Goal: Task Accomplishment & Management: Use online tool/utility

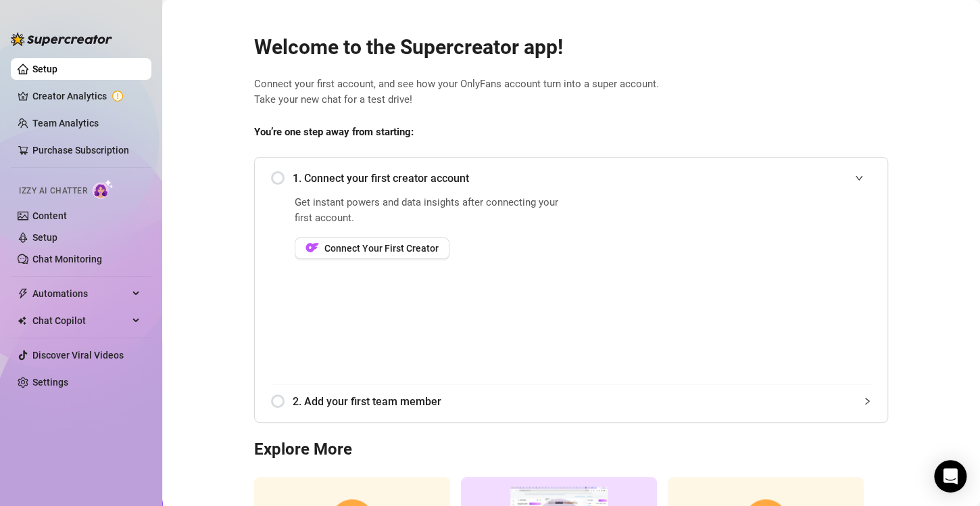
scroll to position [3, 0]
click at [405, 245] on span "Connect Your First Creator" at bounding box center [382, 248] width 114 height 11
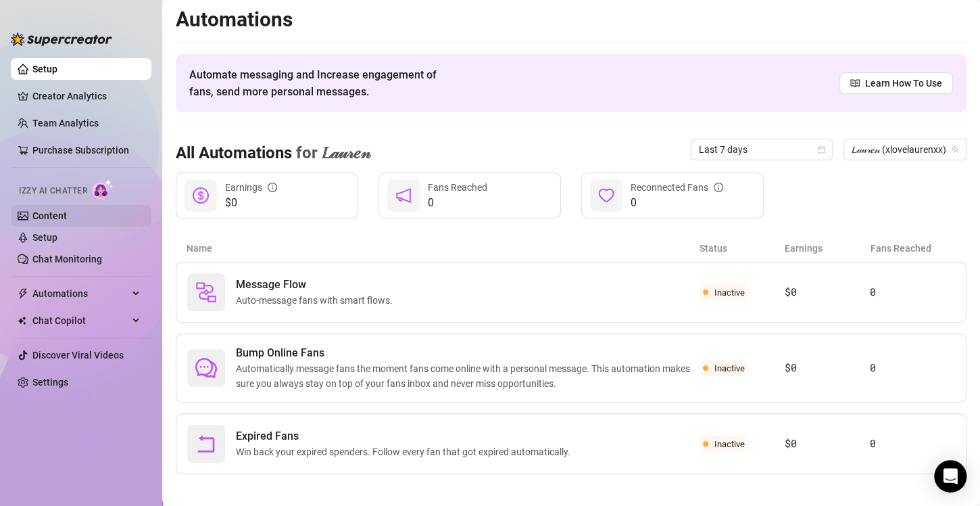
click at [32, 211] on link "Content" at bounding box center [49, 215] width 34 height 11
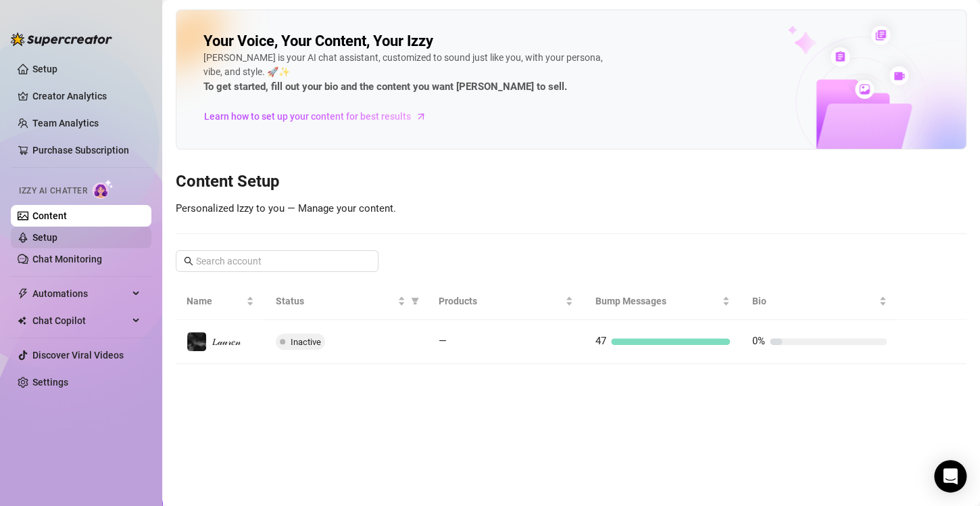
click at [45, 232] on link "Setup" at bounding box center [44, 237] width 25 height 11
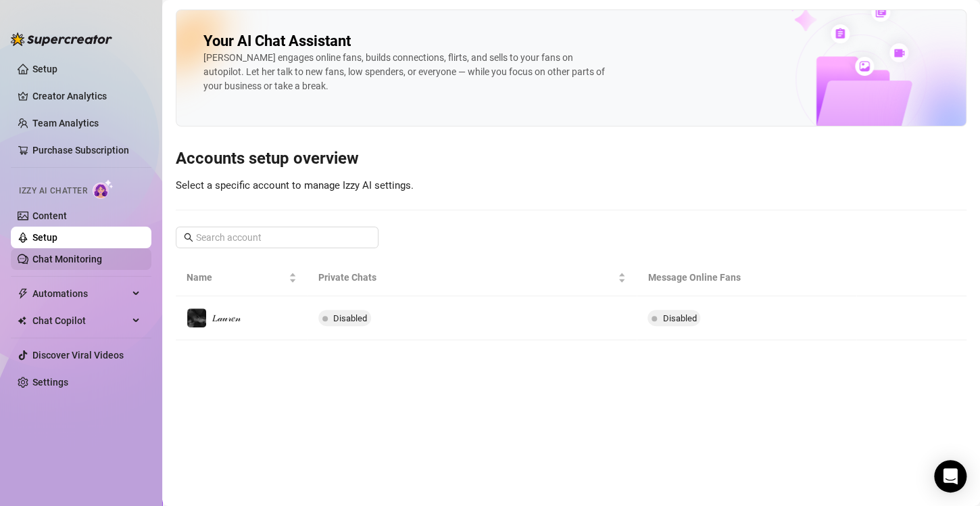
click at [53, 259] on link "Chat Monitoring" at bounding box center [67, 259] width 70 height 11
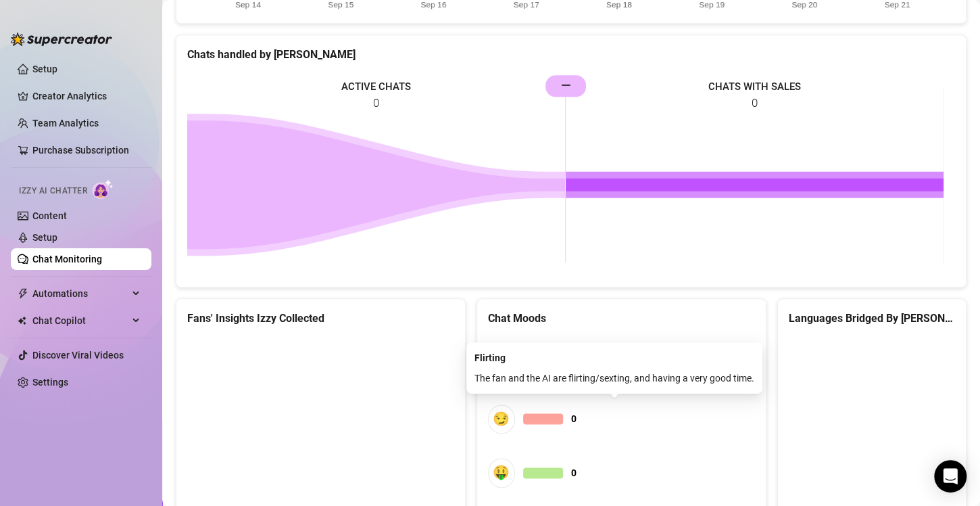
scroll to position [707, 0]
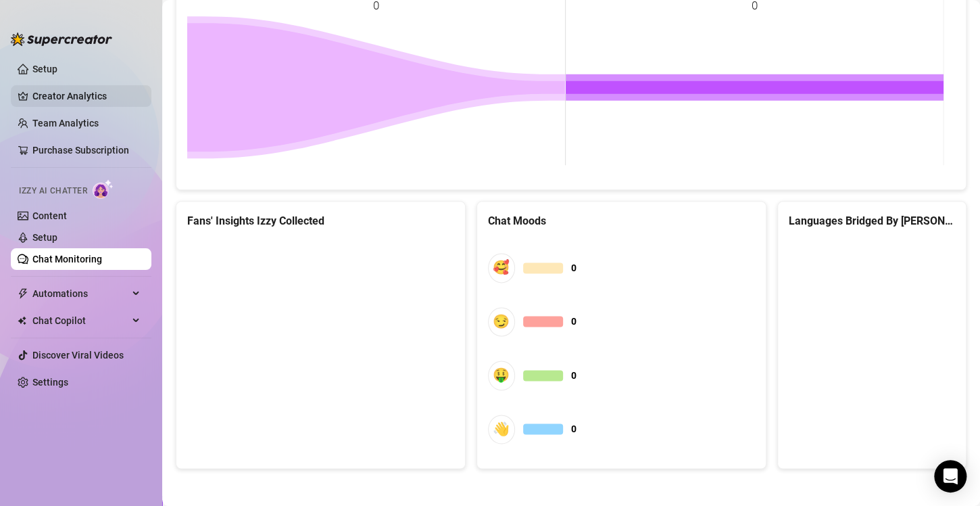
click at [81, 96] on link "Creator Analytics" at bounding box center [86, 96] width 108 height 22
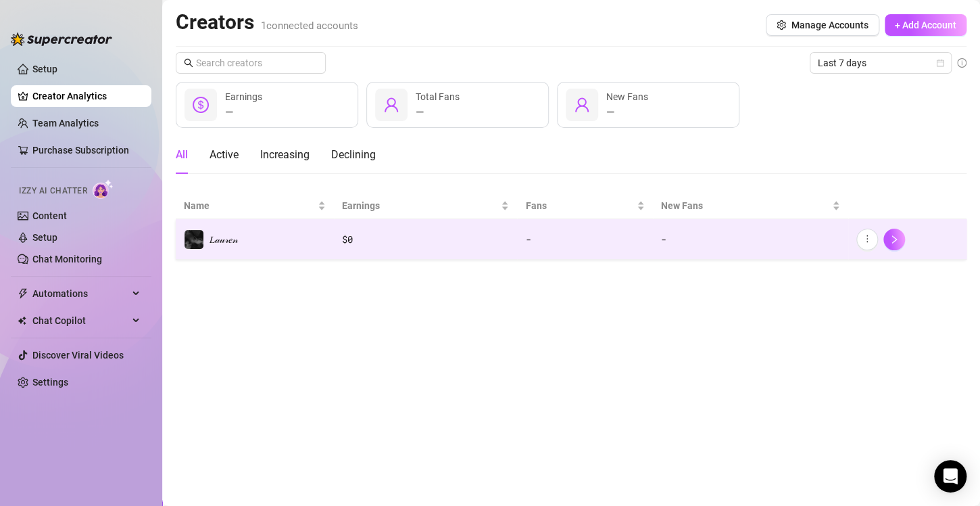
drag, startPoint x: 336, startPoint y: 314, endPoint x: 214, endPoint y: 256, distance: 134.9
click at [214, 256] on td "𝐿𝒶𝓊𝓇𝑒𝓃" at bounding box center [255, 239] width 158 height 41
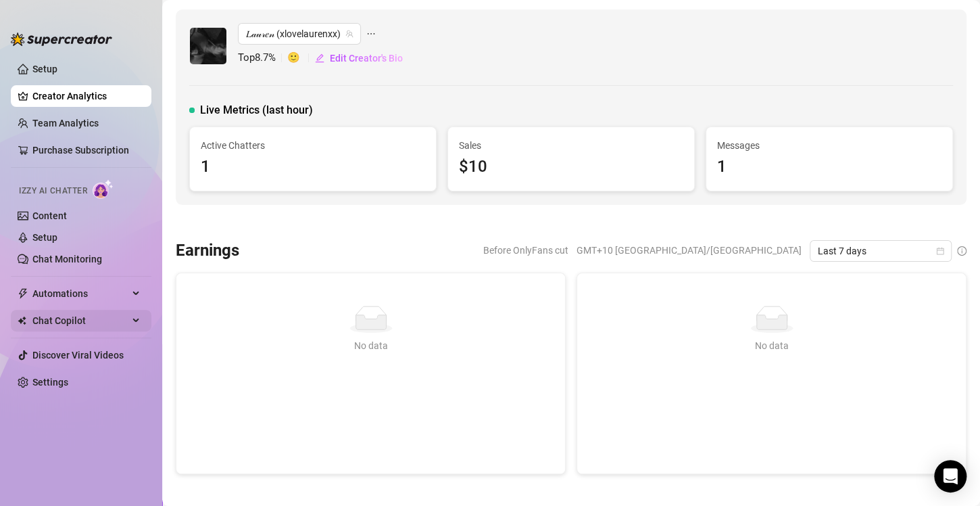
click at [114, 312] on span "Chat Copilot" at bounding box center [80, 321] width 96 height 22
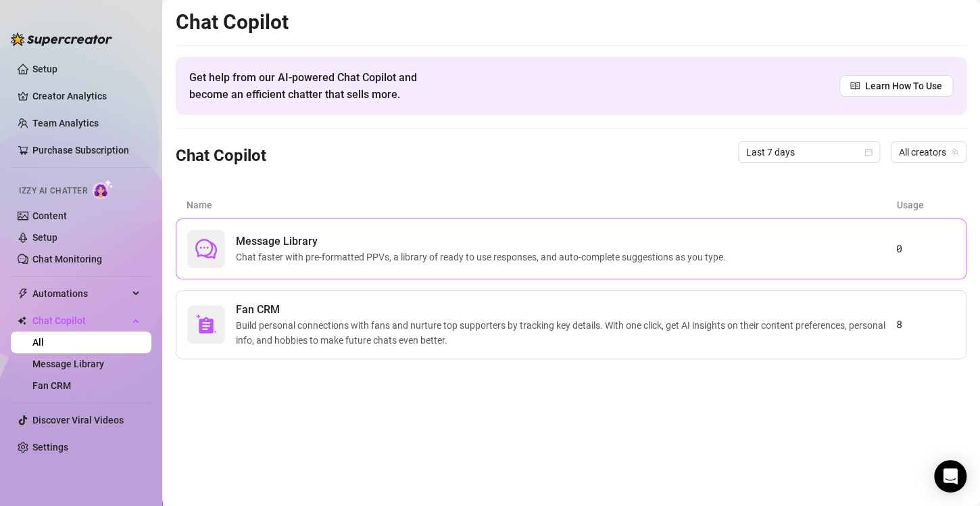
click at [333, 262] on span "Chat faster with pre-formatted PPVs, a library of ready to use responses, and a…" at bounding box center [484, 256] width 496 height 15
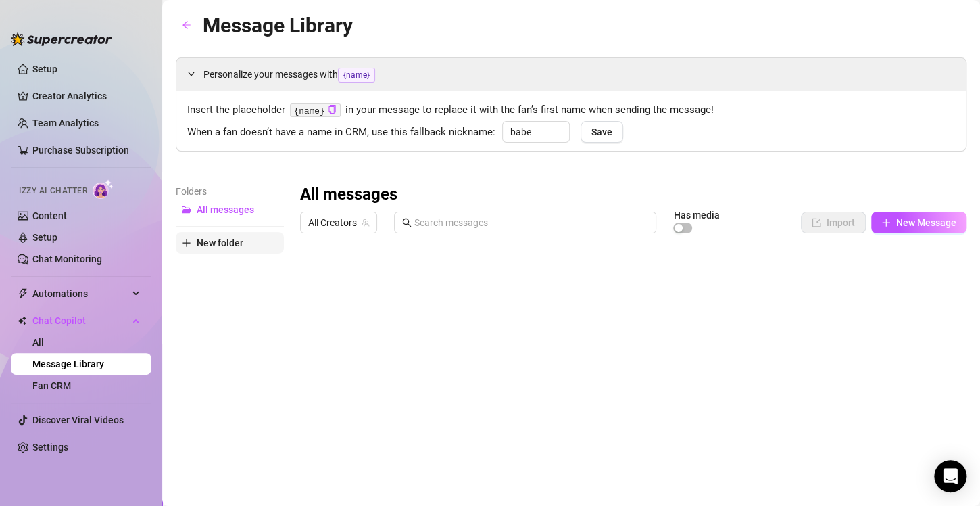
click at [227, 245] on span "New folder" at bounding box center [220, 242] width 47 height 11
click at [227, 234] on input "text" at bounding box center [230, 231] width 108 height 22
click at [40, 219] on link "Content" at bounding box center [49, 215] width 34 height 11
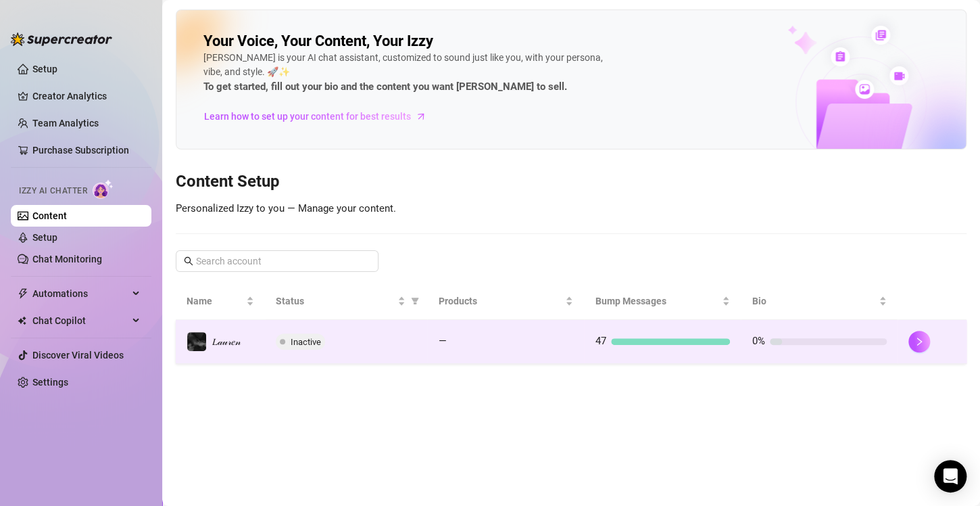
click at [359, 334] on div "Inactive" at bounding box center [346, 341] width 141 height 16
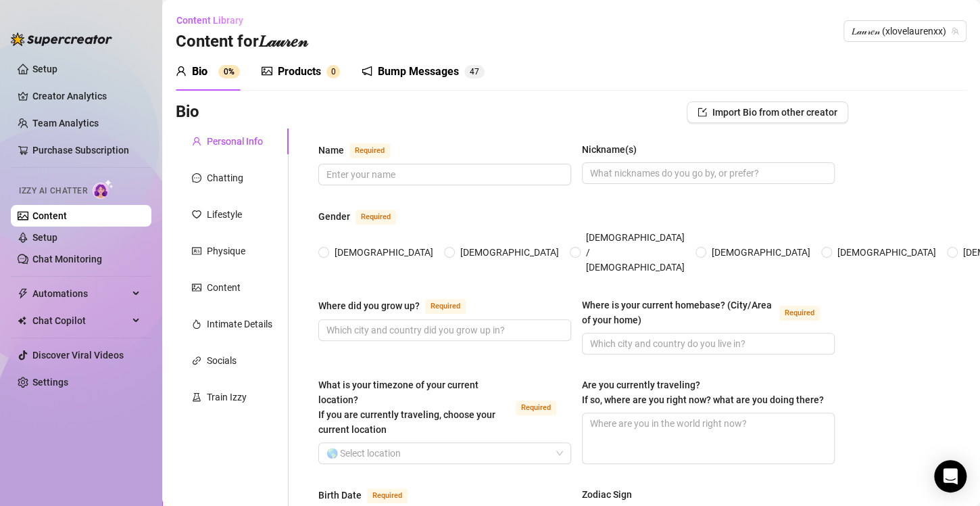
click at [278, 72] on div "Products" at bounding box center [299, 72] width 43 height 16
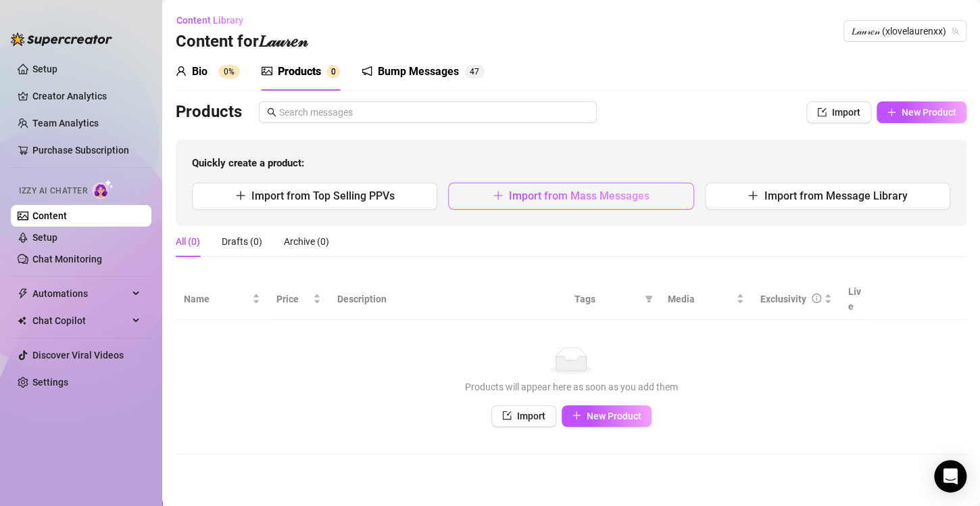
click at [559, 201] on span "Import from Mass Messages" at bounding box center [579, 195] width 141 height 13
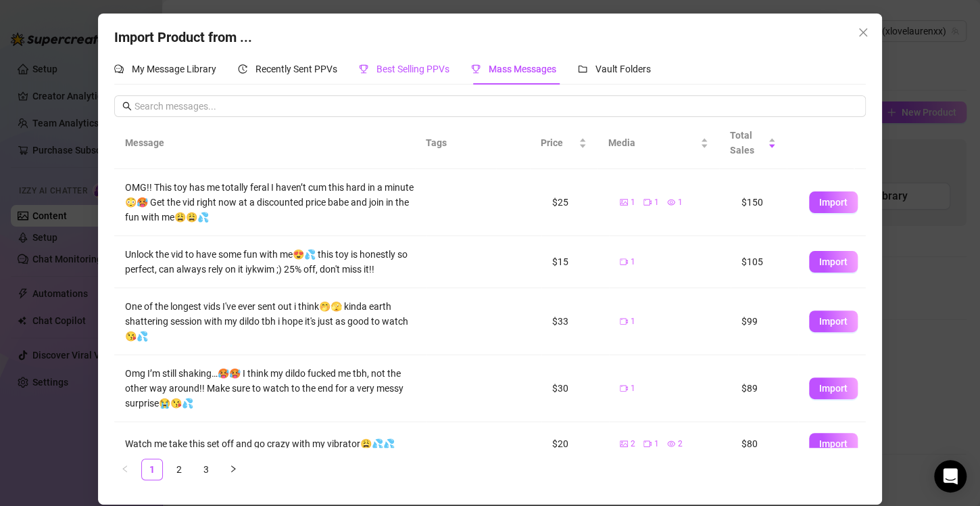
click at [400, 74] on span "Best Selling PPVs" at bounding box center [413, 69] width 73 height 11
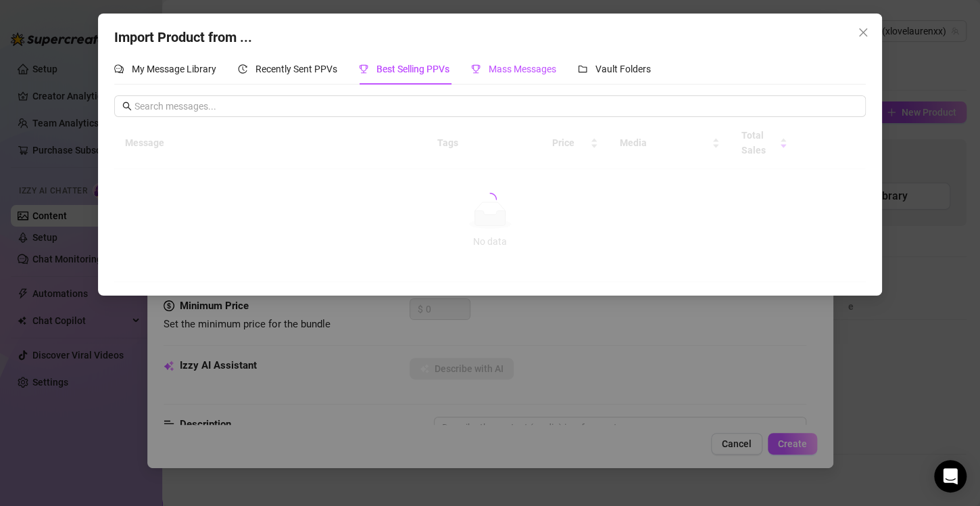
click at [480, 66] on icon "trophy" at bounding box center [476, 69] width 9 height 9
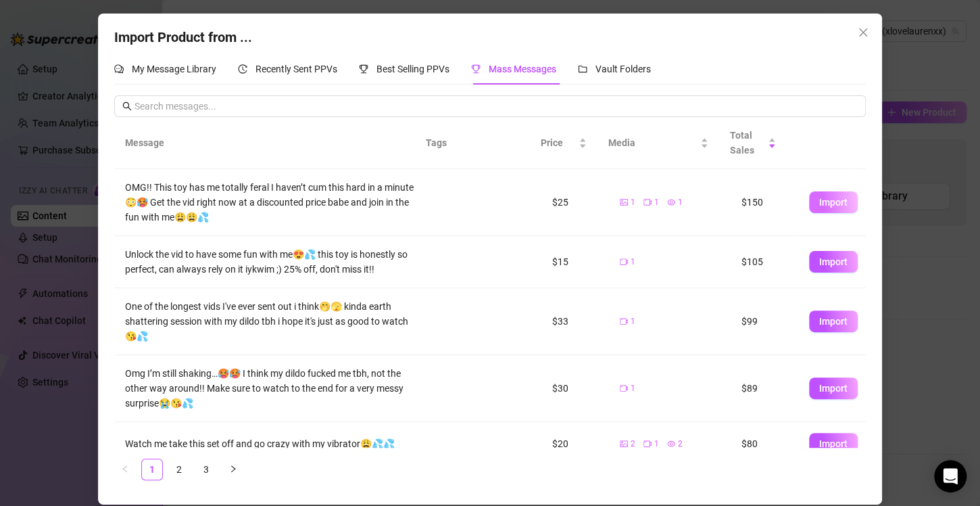
click at [819, 205] on span "Import" at bounding box center [833, 202] width 28 height 11
type textarea "OMG!! This toy has me totally feral I haven’t cum this hard in a minute😳🥵 Get t…"
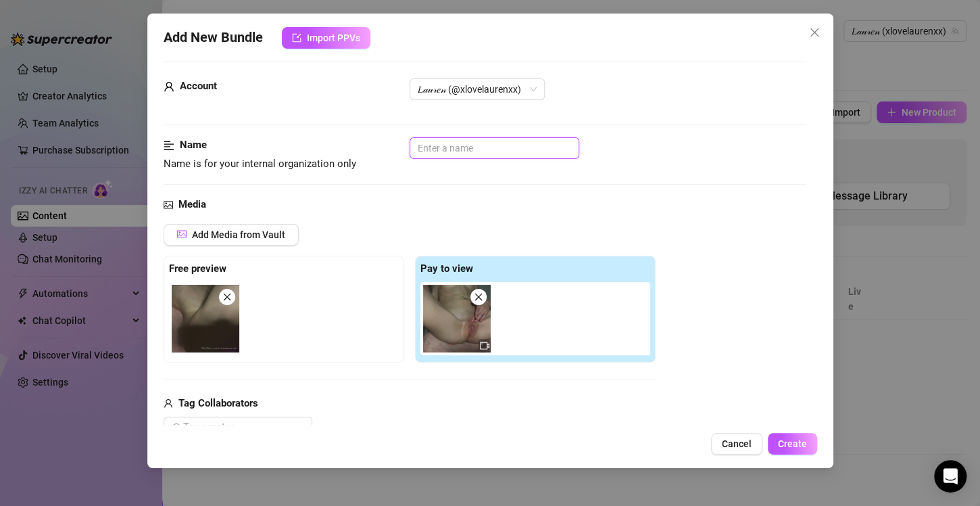
click at [439, 147] on input "text" at bounding box center [495, 148] width 170 height 22
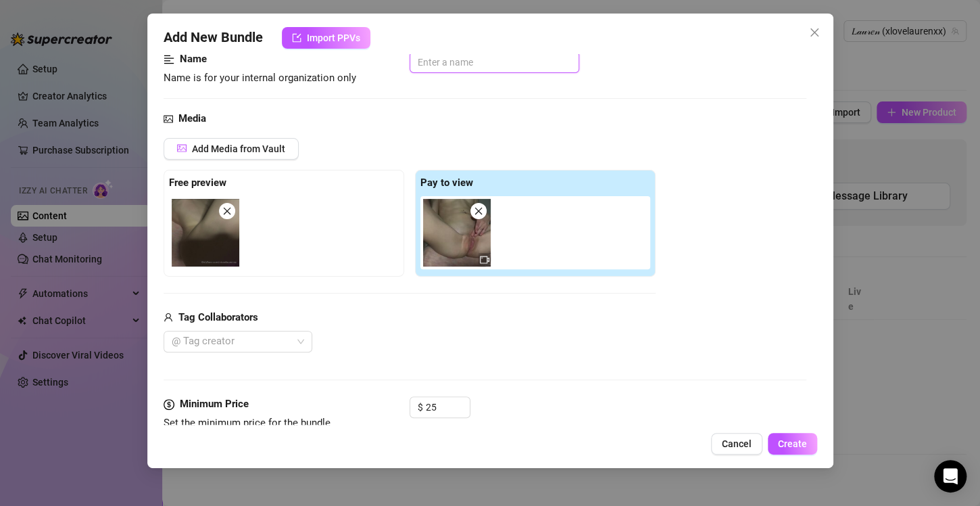
scroll to position [0, 0]
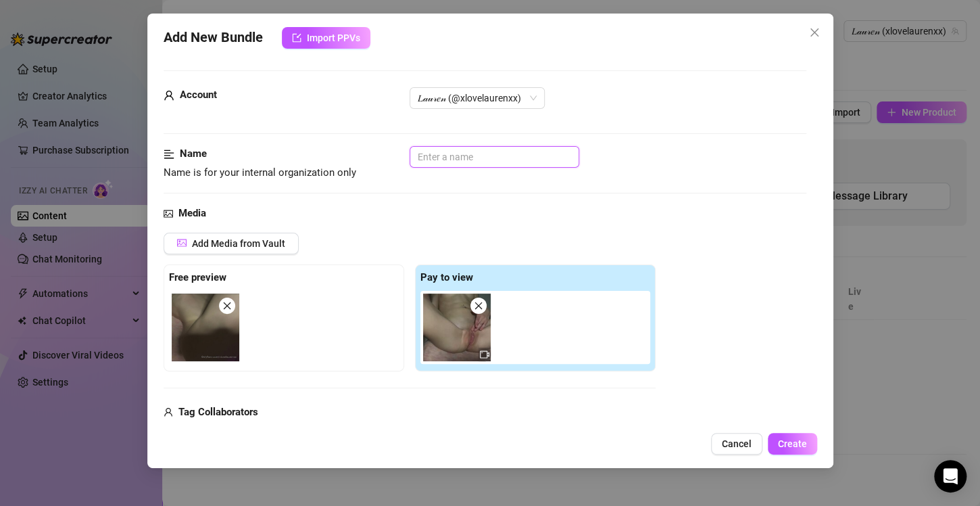
click at [448, 317] on img at bounding box center [457, 327] width 68 height 68
click at [450, 160] on input "text" at bounding box center [495, 157] width 170 height 22
type input "Vibrator PPV"
click at [789, 442] on span "Create" at bounding box center [792, 443] width 29 height 11
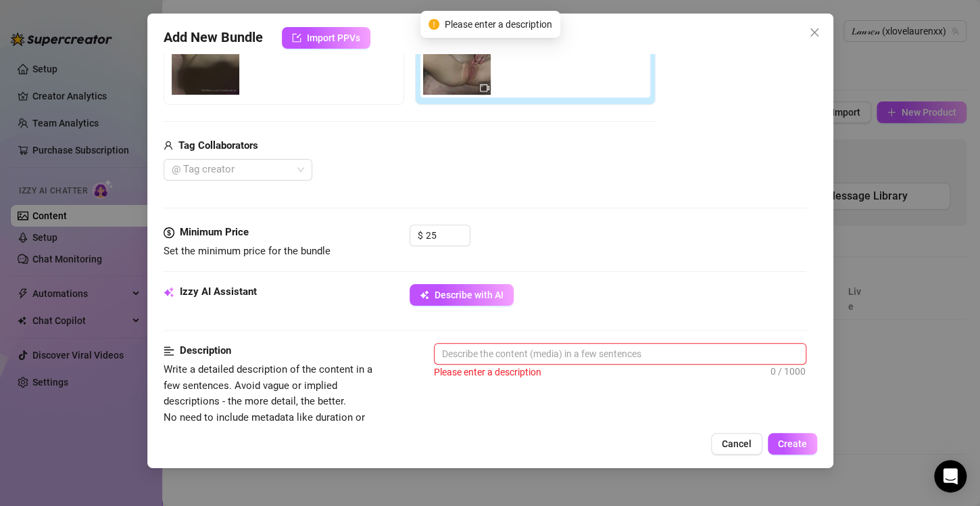
scroll to position [270, 0]
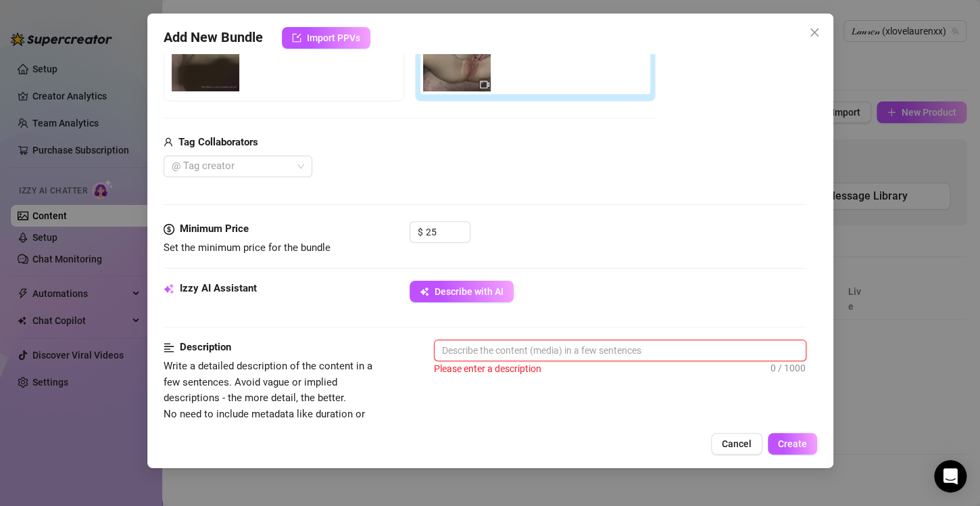
click at [485, 345] on textarea at bounding box center [620, 350] width 371 height 20
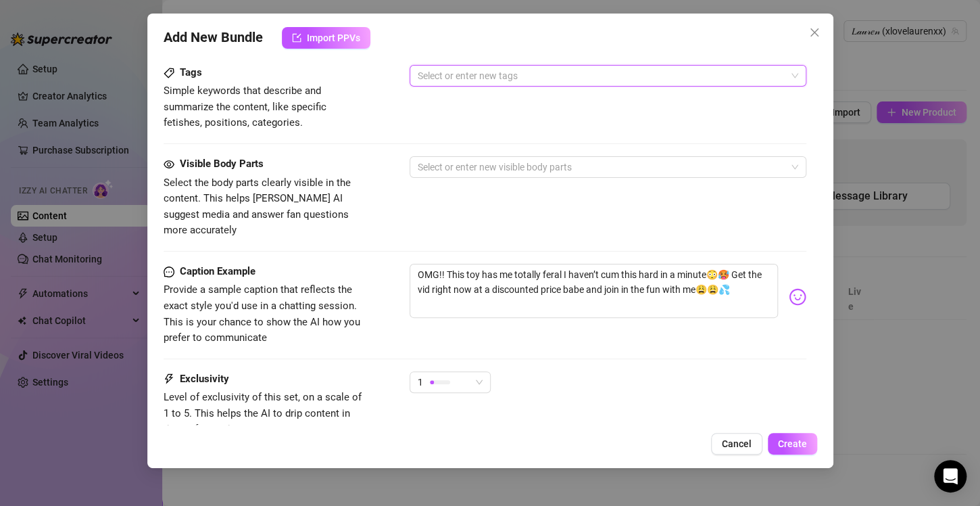
scroll to position [693, 0]
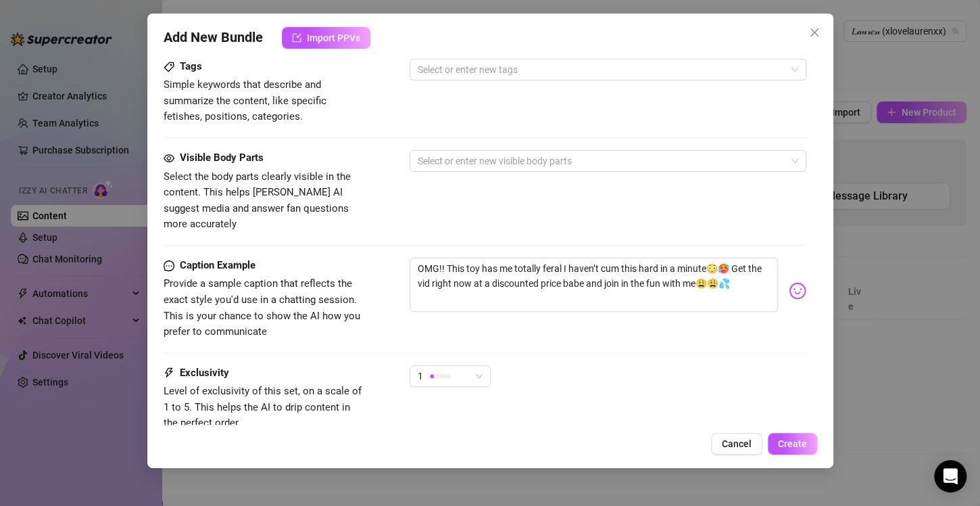
click at [919, 197] on div "Add New Bundle Import PPVs Account 𝐿𝒶𝓊𝓇𝑒𝓃 (@xlovelaurenxx) Name Name is for you…" at bounding box center [490, 253] width 980 height 506
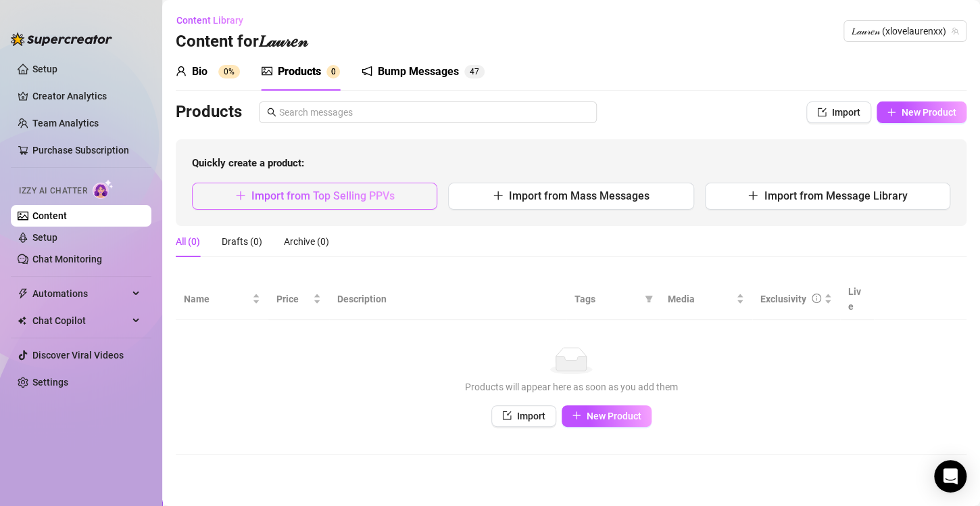
click at [345, 193] on span "Import from Top Selling PPVs" at bounding box center [323, 195] width 143 height 13
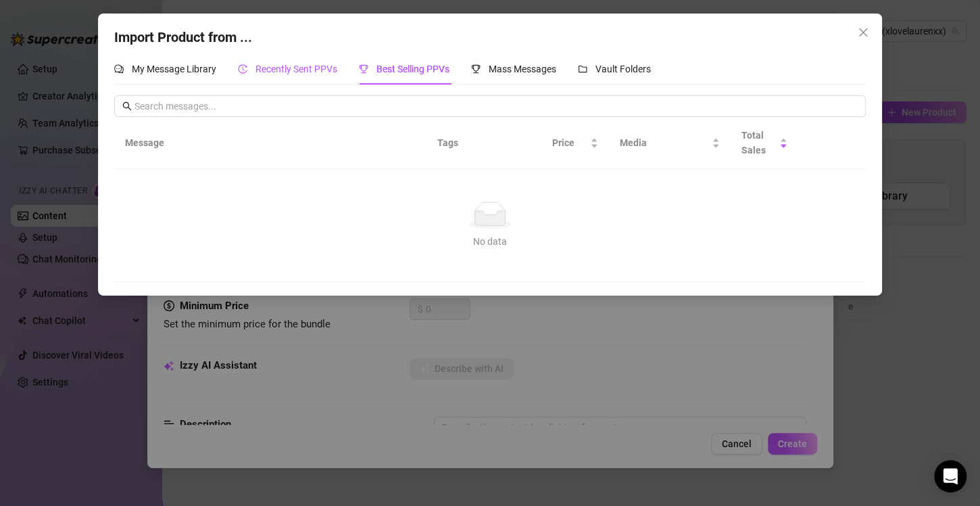
click at [270, 69] on span "Recently Sent PPVs" at bounding box center [297, 69] width 82 height 11
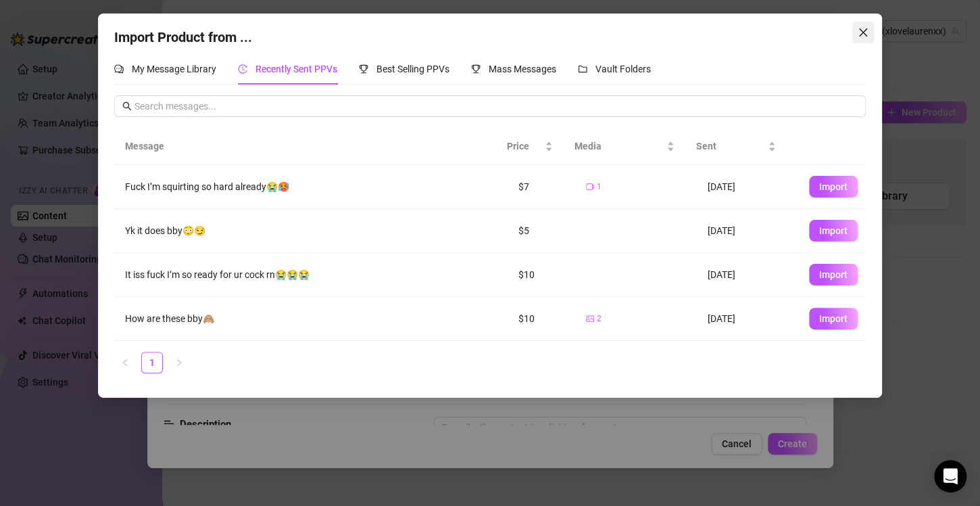
click at [862, 30] on icon "close" at bounding box center [863, 32] width 11 height 11
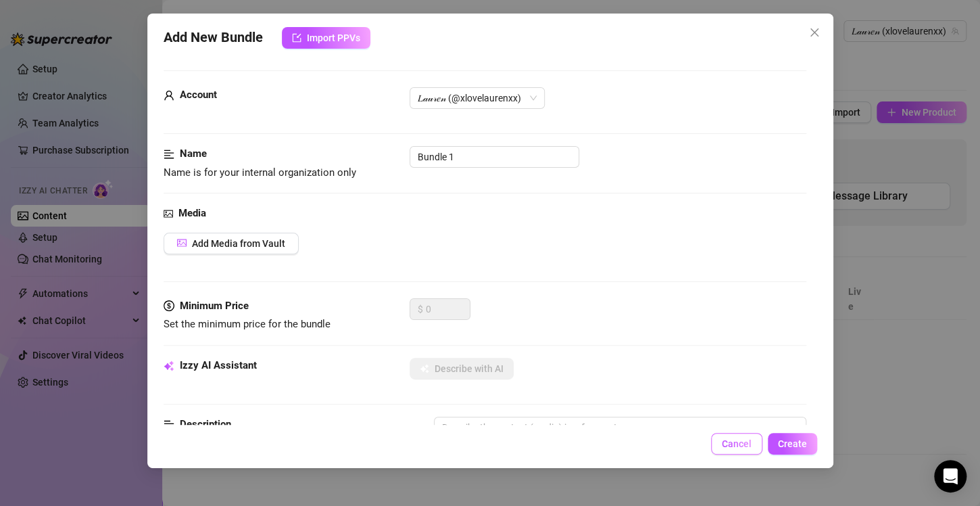
click at [728, 439] on span "Cancel" at bounding box center [737, 443] width 30 height 11
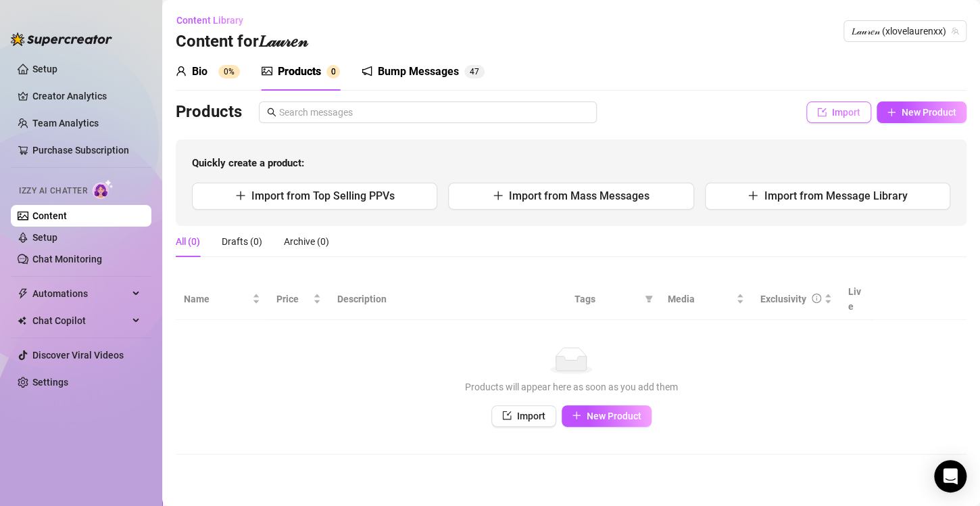
click at [845, 110] on span "Import" at bounding box center [846, 112] width 28 height 11
type textarea "Type your message here..."
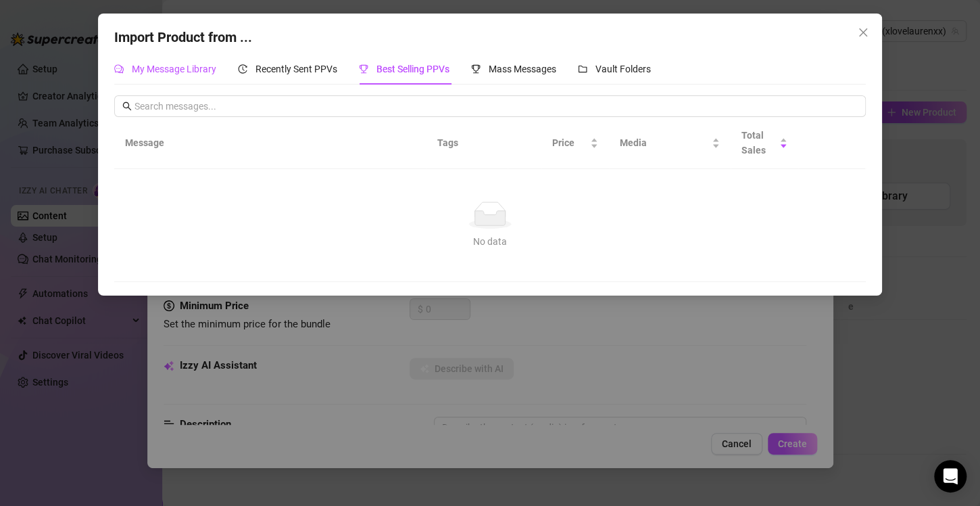
click at [196, 74] on span "My Message Library" at bounding box center [174, 69] width 85 height 11
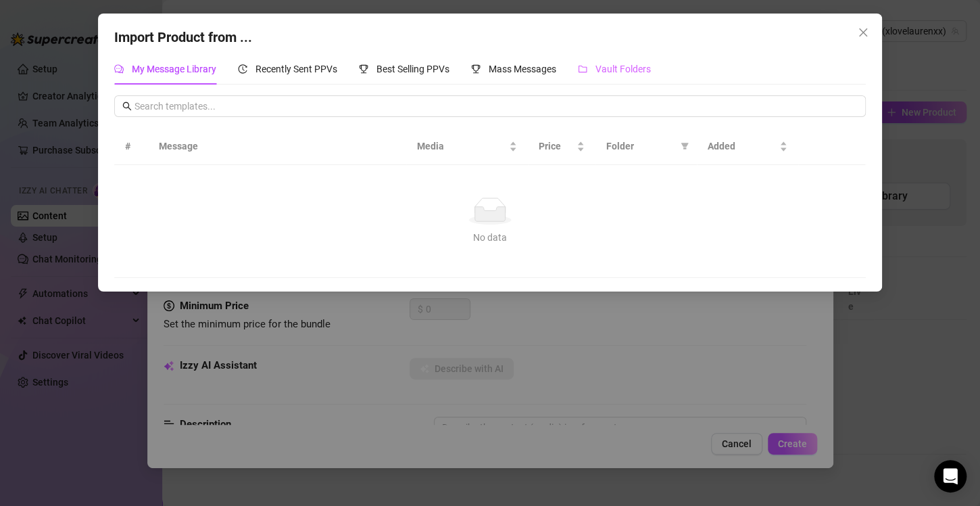
click at [598, 80] on div "Vault Folders" at bounding box center [614, 68] width 73 height 31
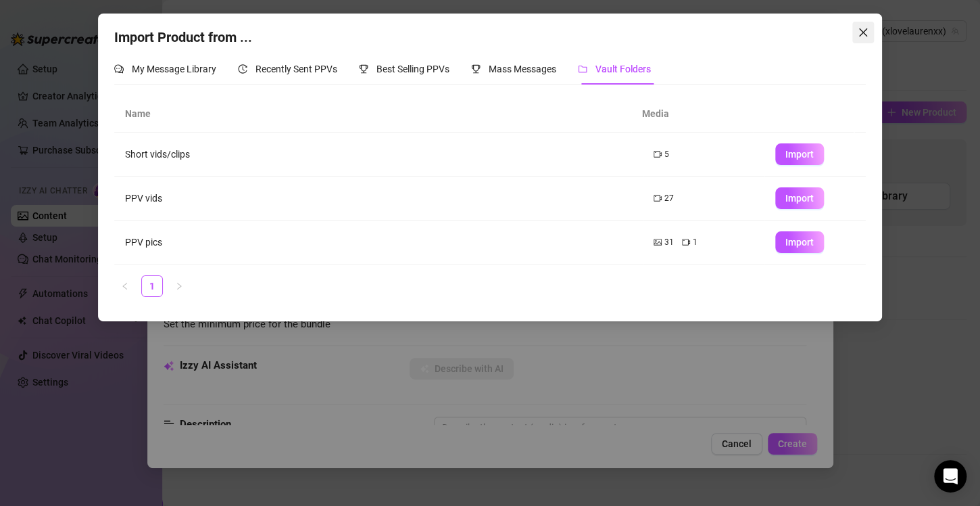
click at [873, 34] on span "Close" at bounding box center [864, 32] width 22 height 11
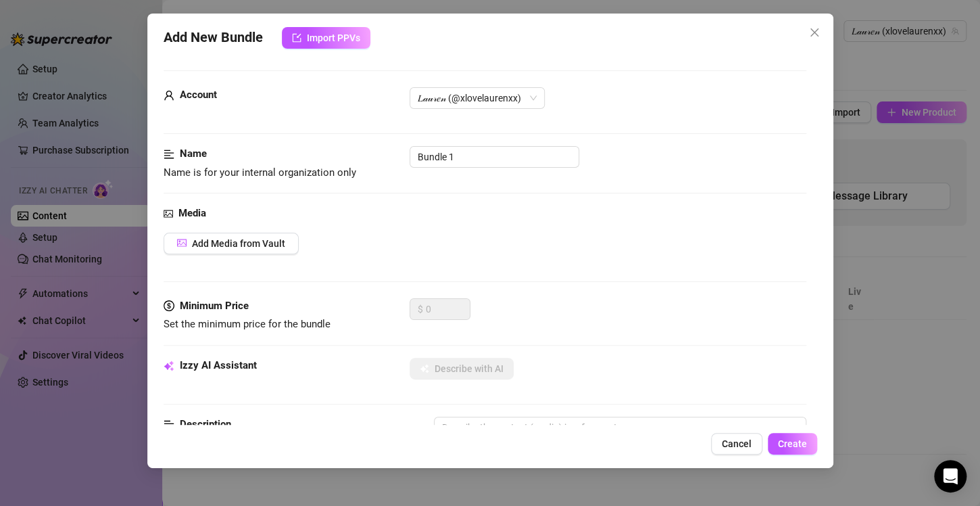
click at [873, 34] on div "Add New Bundle Import PPVs Account 𝐿𝒶𝓊𝓇𝑒𝓃 (@xlovelaurenxx) Name Name is for you…" at bounding box center [490, 253] width 980 height 506
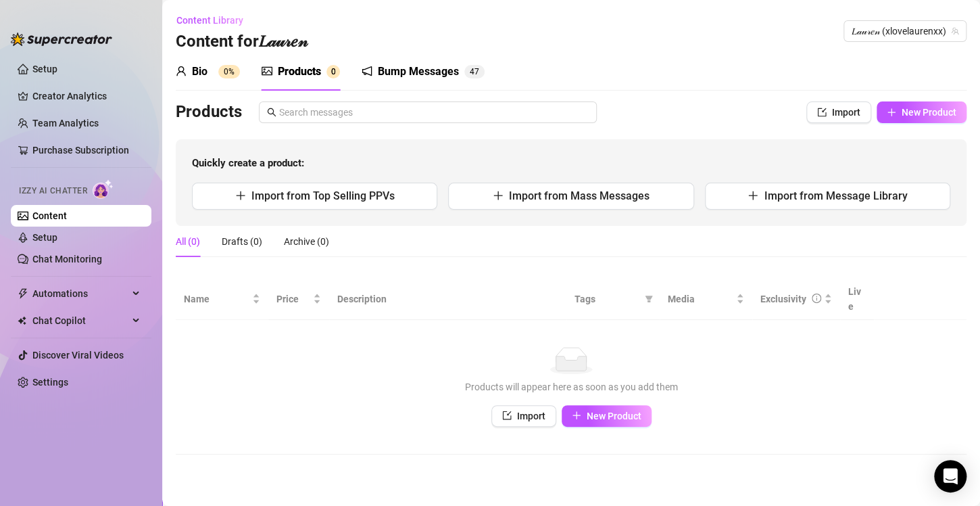
click at [345, 64] on div "Bio 0% Products 0 Bump Messages 4 7" at bounding box center [330, 72] width 309 height 38
click at [408, 72] on div "Bump Messages" at bounding box center [418, 72] width 81 height 16
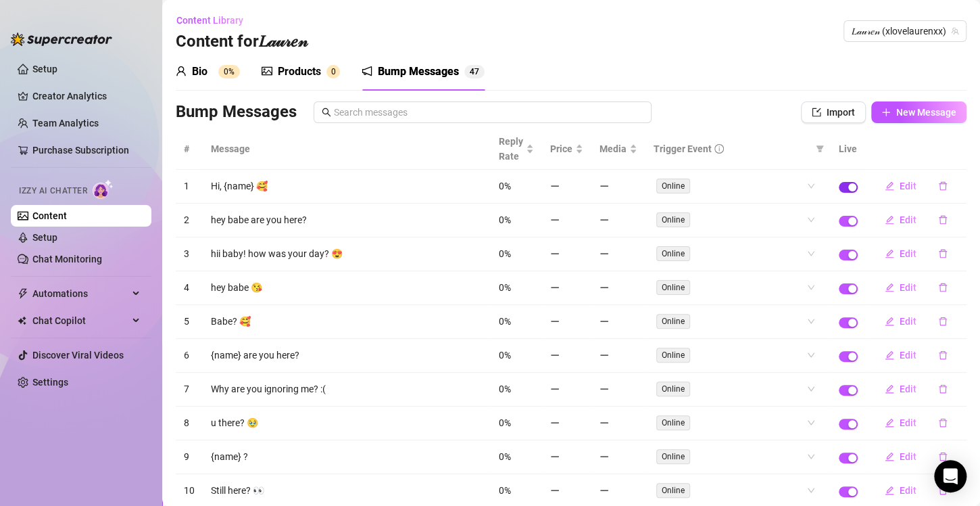
click at [849, 188] on div "button" at bounding box center [853, 187] width 8 height 8
click at [840, 190] on div "button" at bounding box center [844, 187] width 8 height 8
click at [663, 182] on span "Online" at bounding box center [674, 185] width 34 height 15
click at [667, 191] on span "Online" at bounding box center [674, 185] width 34 height 15
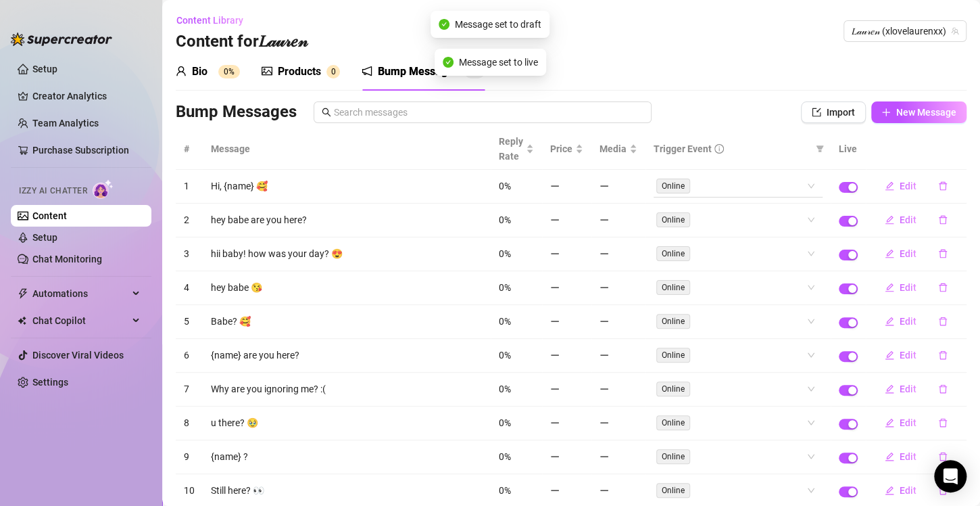
click at [670, 190] on span "Online" at bounding box center [674, 185] width 34 height 15
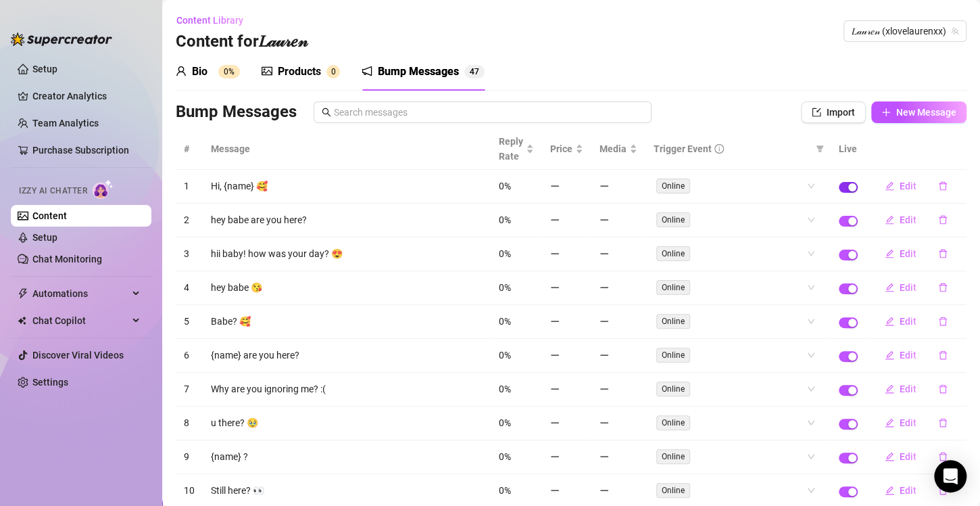
click at [839, 185] on span "button" at bounding box center [848, 187] width 19 height 11
click at [835, 226] on td at bounding box center [848, 221] width 35 height 34
click at [839, 222] on span "button" at bounding box center [848, 221] width 19 height 11
click at [849, 251] on div "button" at bounding box center [853, 255] width 8 height 8
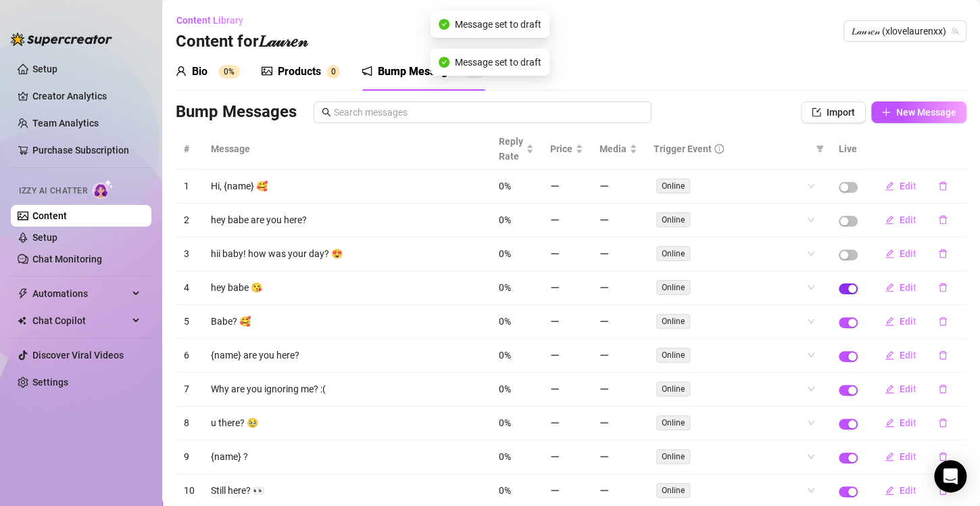
click at [839, 289] on span "button" at bounding box center [848, 288] width 19 height 11
click at [833, 325] on td at bounding box center [848, 322] width 35 height 34
click at [849, 323] on div "button" at bounding box center [853, 322] width 8 height 8
click at [839, 353] on button "button" at bounding box center [848, 356] width 19 height 11
click at [849, 386] on div "button" at bounding box center [853, 390] width 8 height 8
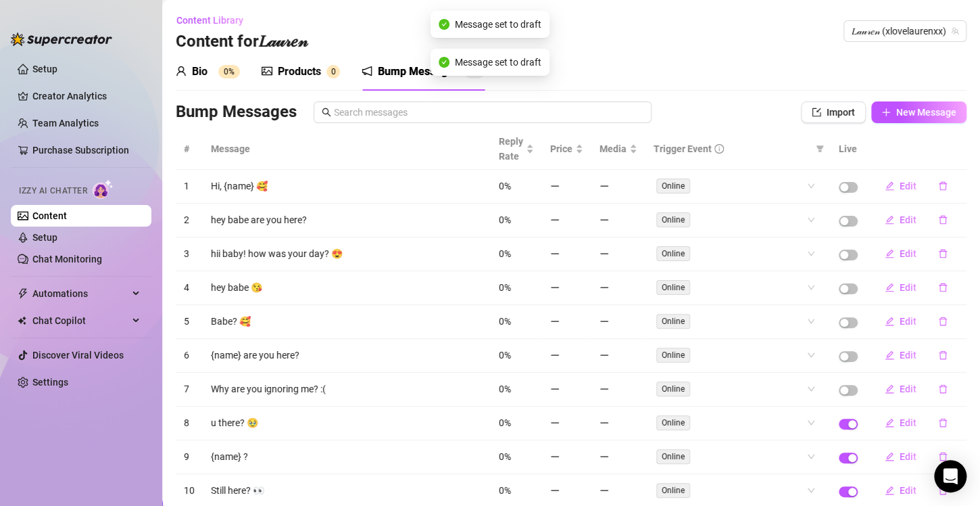
click at [844, 425] on td at bounding box center [848, 423] width 35 height 34
click at [849, 420] on div "button" at bounding box center [853, 424] width 8 height 8
click at [840, 452] on span "button" at bounding box center [848, 457] width 19 height 11
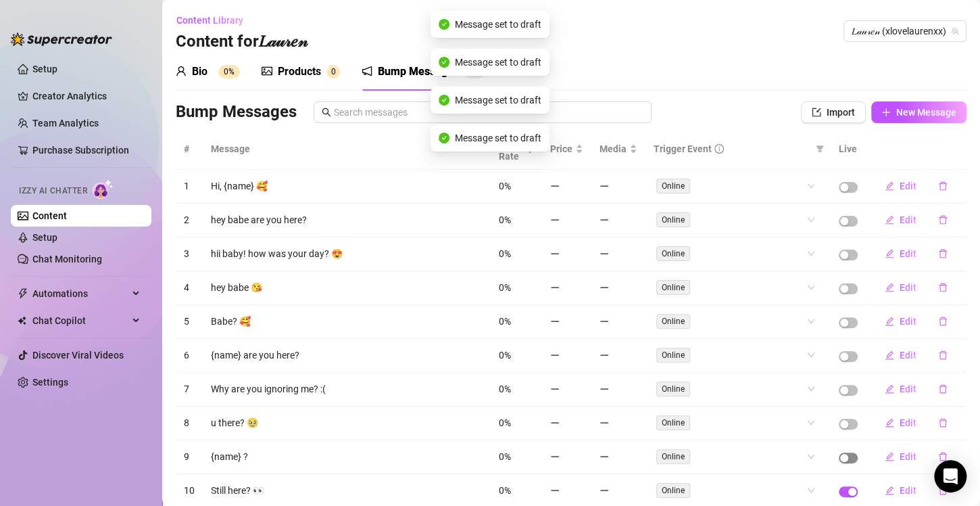
scroll to position [74, 0]
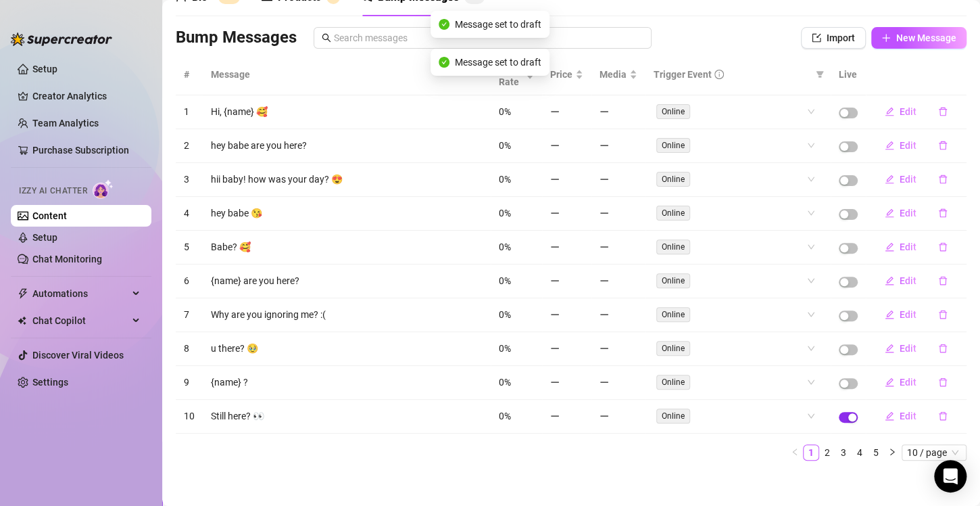
click at [849, 413] on div "button" at bounding box center [853, 417] width 8 height 8
click at [820, 448] on link "2" at bounding box center [827, 452] width 15 height 15
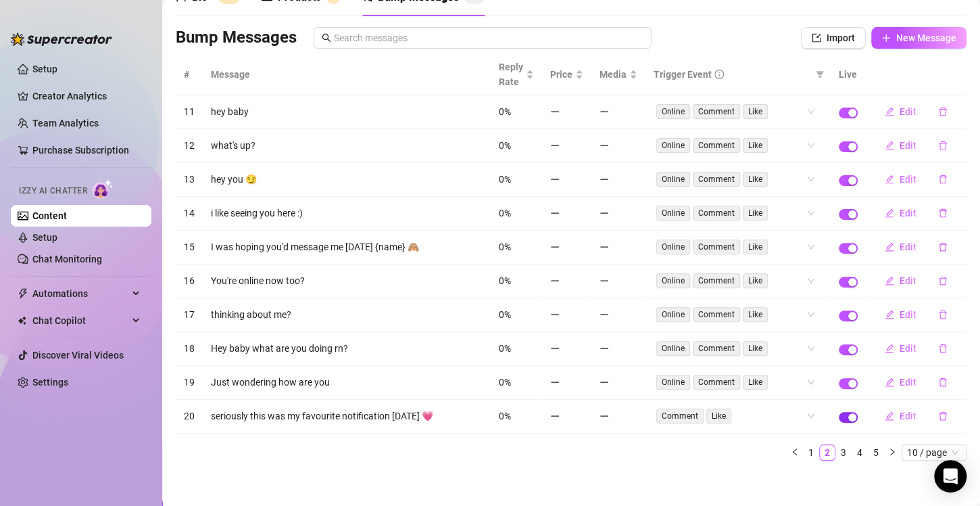
scroll to position [0, 0]
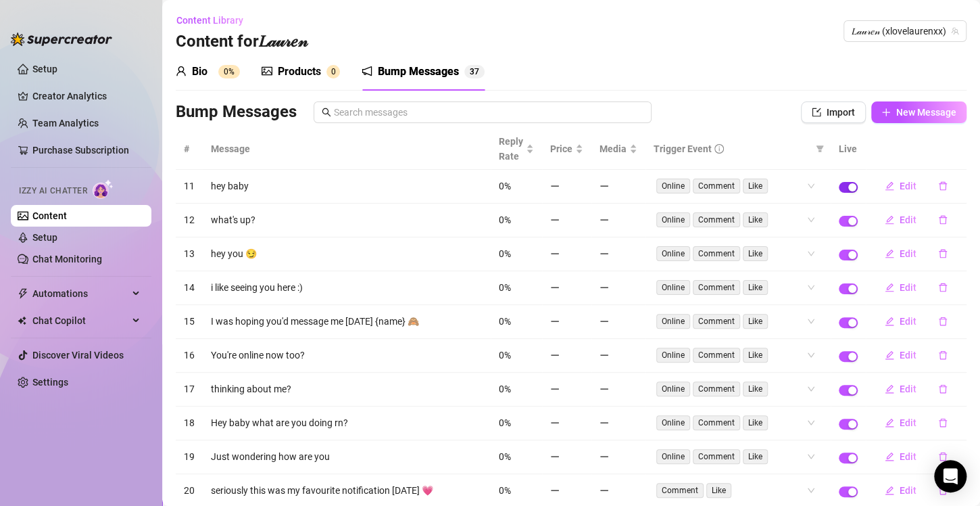
click at [849, 187] on div "button" at bounding box center [853, 187] width 8 height 8
click at [849, 221] on div "button" at bounding box center [853, 221] width 8 height 8
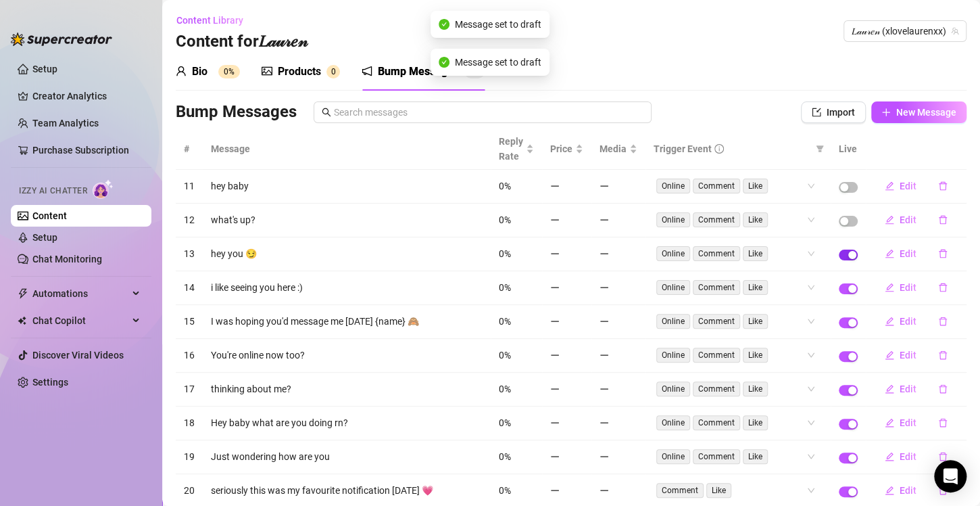
click at [849, 253] on div "button" at bounding box center [853, 255] width 8 height 8
click at [849, 288] on div "button" at bounding box center [853, 289] width 8 height 8
click at [844, 317] on span "button" at bounding box center [848, 322] width 19 height 11
click at [849, 356] on div "button" at bounding box center [853, 356] width 8 height 8
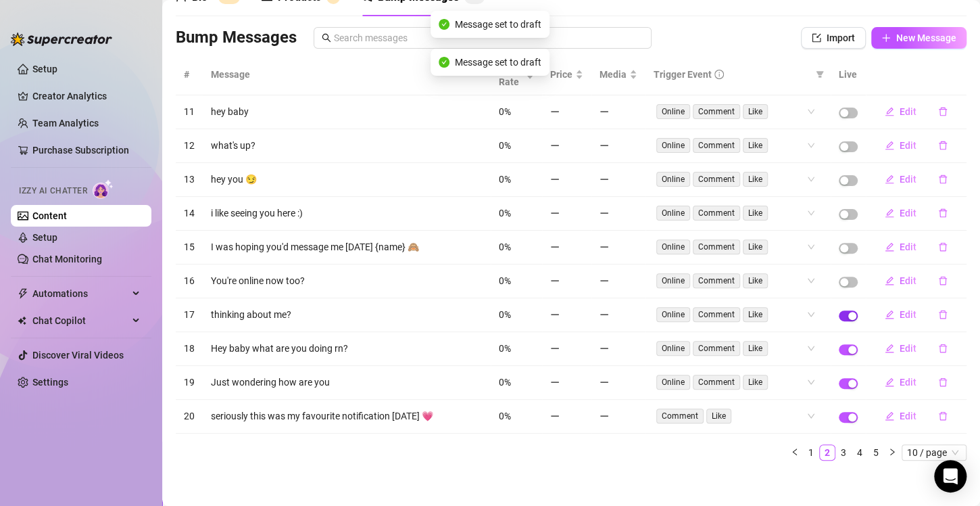
click at [839, 310] on span "button" at bounding box center [848, 315] width 19 height 11
click at [839, 344] on span "button" at bounding box center [848, 349] width 19 height 11
click at [839, 380] on button "button" at bounding box center [848, 383] width 19 height 11
click at [839, 415] on span "button" at bounding box center [848, 417] width 19 height 11
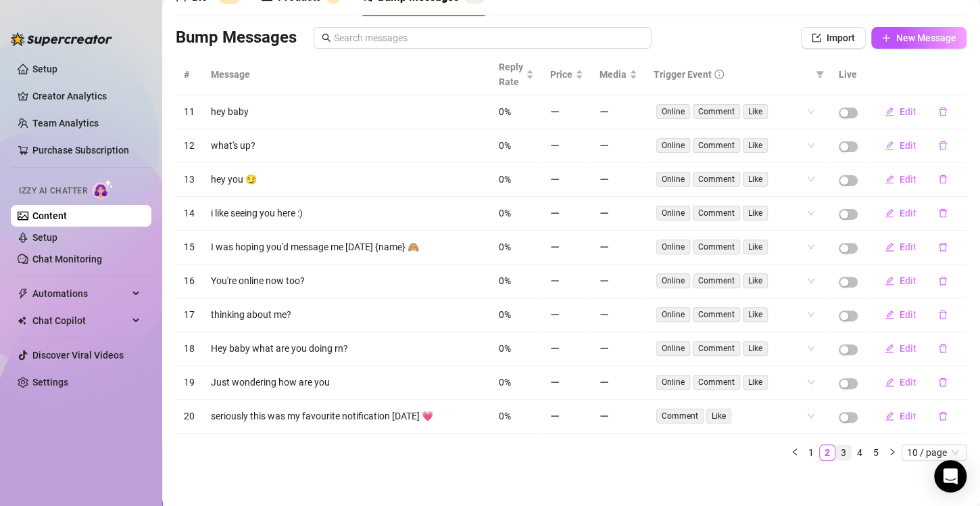
click at [840, 445] on link "3" at bounding box center [843, 452] width 15 height 15
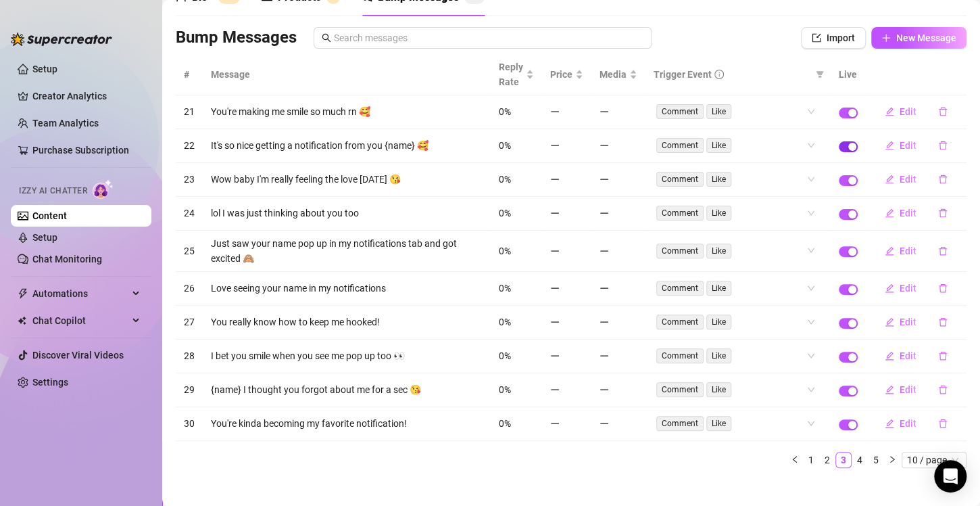
scroll to position [0, 0]
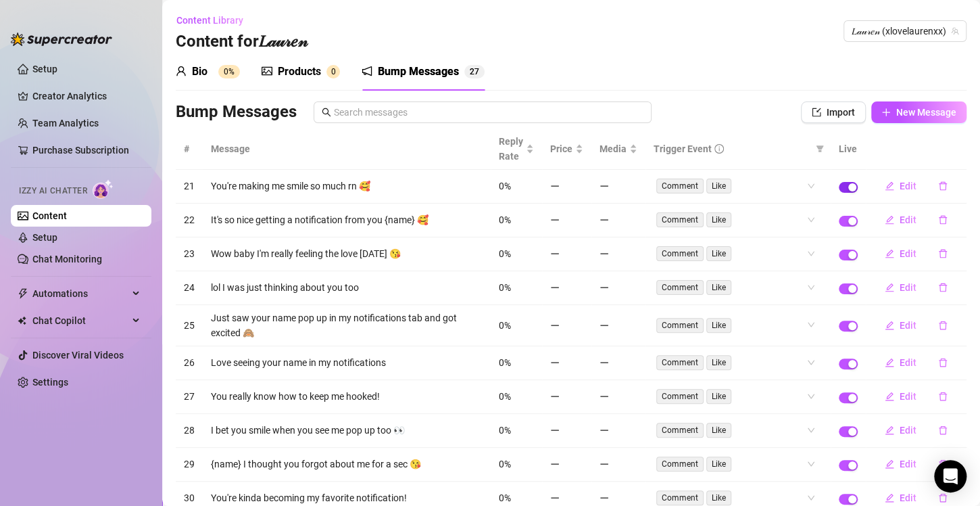
click at [839, 185] on span "button" at bounding box center [848, 187] width 19 height 11
click at [839, 216] on span "button" at bounding box center [848, 221] width 19 height 11
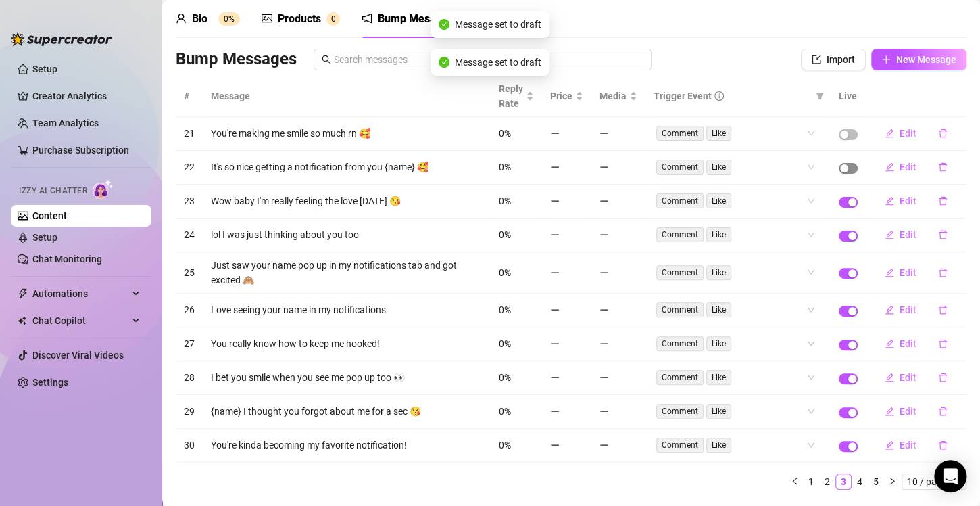
scroll to position [59, 0]
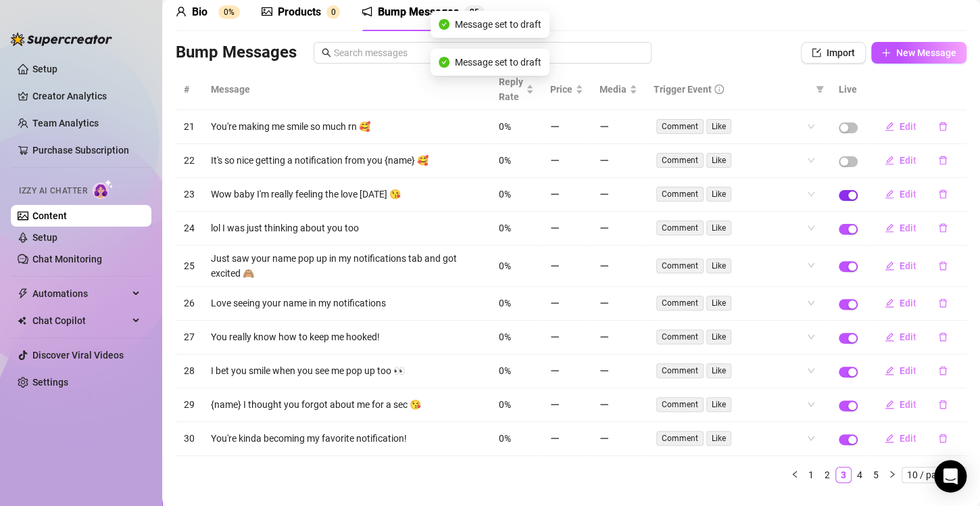
click at [839, 190] on span "button" at bounding box center [848, 195] width 19 height 11
click at [837, 233] on td at bounding box center [848, 229] width 35 height 34
click at [849, 262] on div "button" at bounding box center [853, 266] width 8 height 8
click at [839, 229] on span "button" at bounding box center [848, 229] width 19 height 11
click at [839, 303] on button "button" at bounding box center [848, 304] width 19 height 11
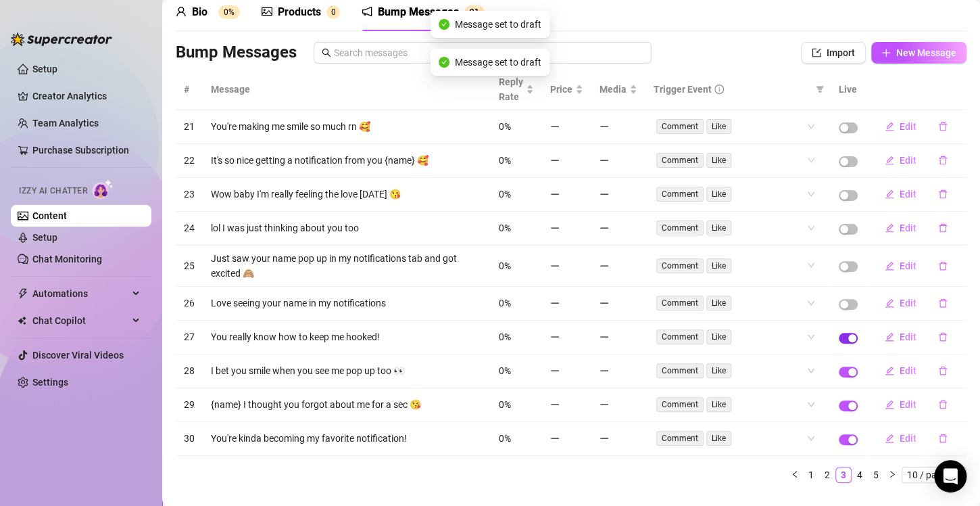
click at [839, 335] on span "button" at bounding box center [848, 338] width 19 height 11
click at [839, 368] on span "button" at bounding box center [848, 371] width 19 height 11
click at [849, 402] on div "button" at bounding box center [853, 406] width 8 height 8
click at [839, 434] on span "button" at bounding box center [848, 439] width 19 height 11
click at [853, 469] on link "4" at bounding box center [860, 474] width 15 height 15
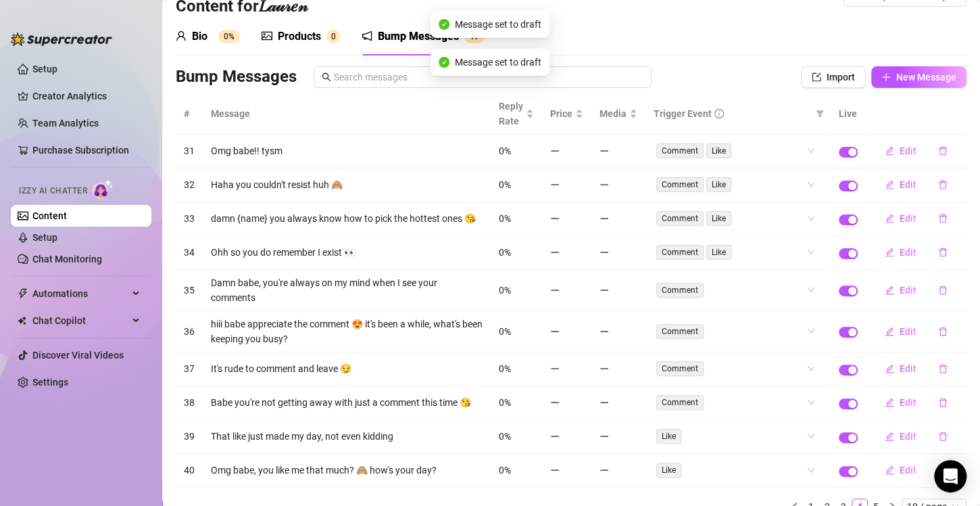
scroll to position [34, 0]
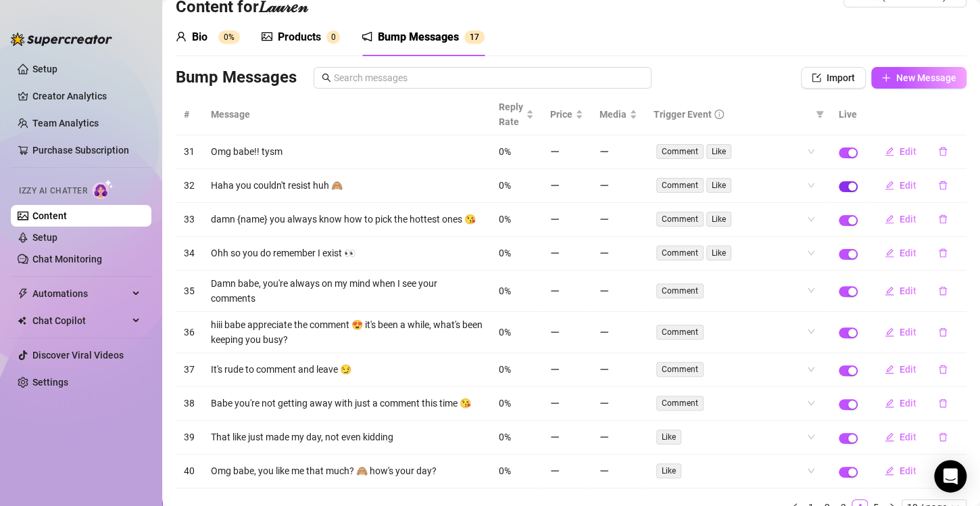
drag, startPoint x: 878, startPoint y: 215, endPoint x: 838, endPoint y: 185, distance: 50.7
click at [838, 185] on tbody "31 Omg babe!! tysm 0% Comment Like Edit 32 Haha you couldn't resist huh 🙈 0% Co…" at bounding box center [571, 311] width 791 height 353
click at [849, 185] on div "button" at bounding box center [853, 187] width 8 height 8
click at [839, 149] on span "button" at bounding box center [848, 152] width 19 height 11
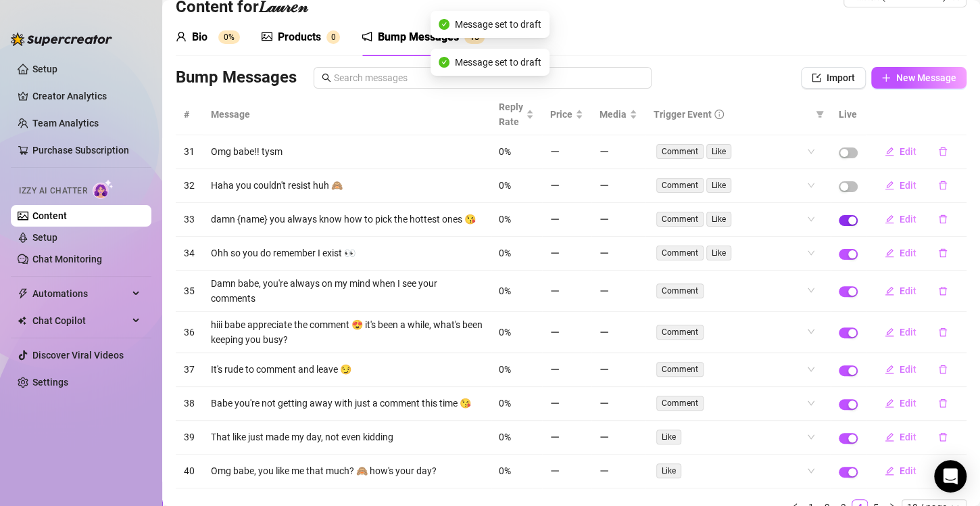
click at [839, 223] on span "button" at bounding box center [848, 220] width 19 height 11
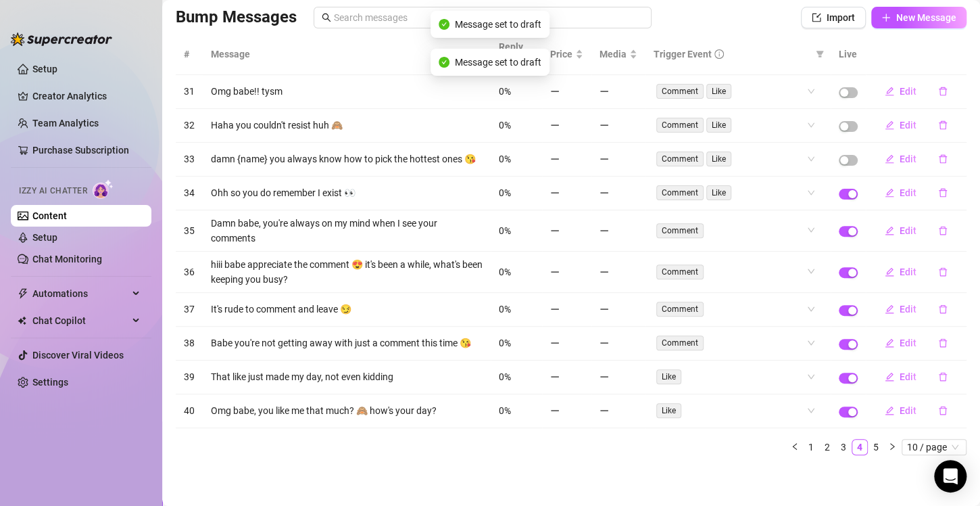
scroll to position [94, 0]
click at [836, 206] on td at bounding box center [848, 194] width 35 height 34
click at [839, 195] on span "button" at bounding box center [848, 194] width 19 height 11
click at [839, 235] on span "button" at bounding box center [848, 232] width 19 height 11
click at [839, 275] on span "button" at bounding box center [848, 273] width 19 height 11
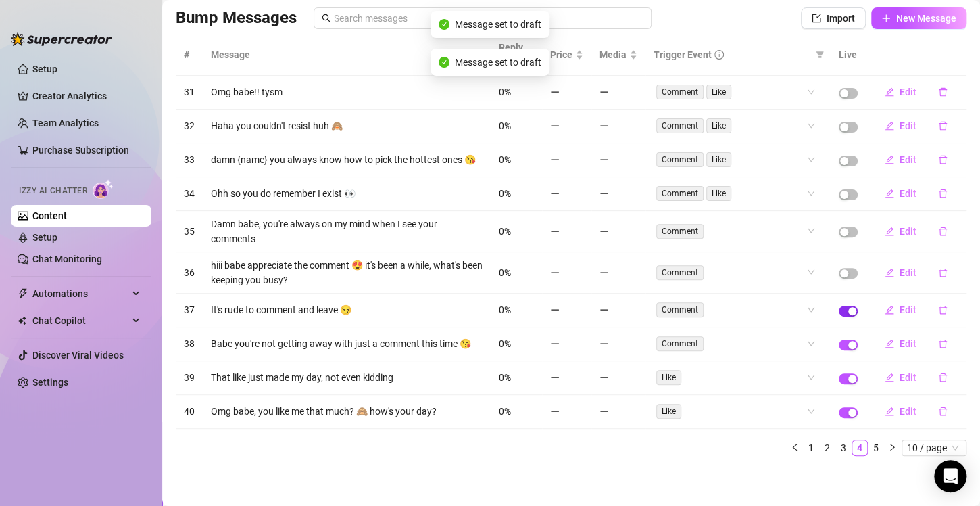
click at [839, 312] on span "button" at bounding box center [848, 311] width 19 height 11
click at [849, 349] on div "button" at bounding box center [853, 345] width 8 height 8
click at [836, 375] on td at bounding box center [848, 378] width 35 height 34
click at [839, 384] on span "button" at bounding box center [848, 378] width 19 height 11
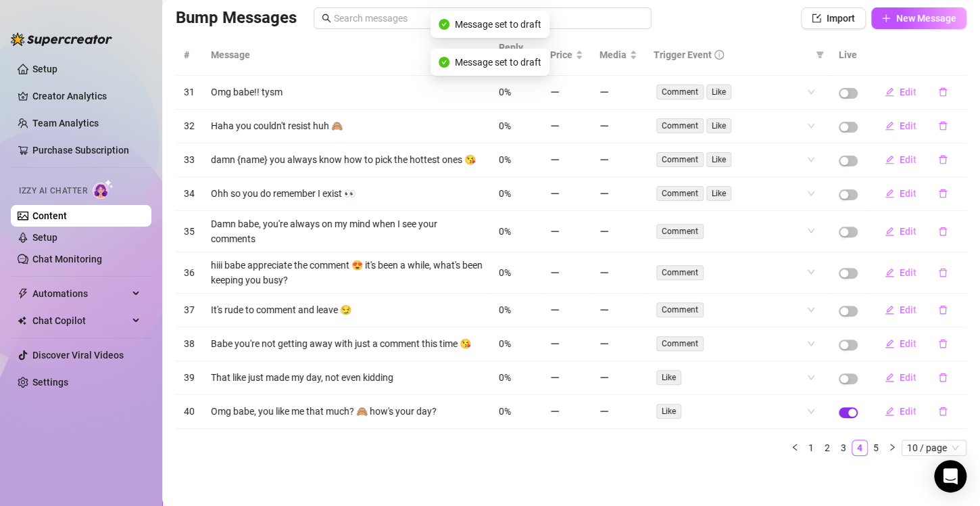
click at [849, 412] on div "button" at bounding box center [853, 412] width 8 height 8
drag, startPoint x: 838, startPoint y: 412, endPoint x: 863, endPoint y: 456, distance: 50.9
click at [863, 456] on div "# Message Reply Rate Price Media Trigger Event Live 31 Omg babe!! tysm 0% Comme…" at bounding box center [571, 244] width 791 height 421
click at [869, 449] on link "5" at bounding box center [876, 447] width 15 height 15
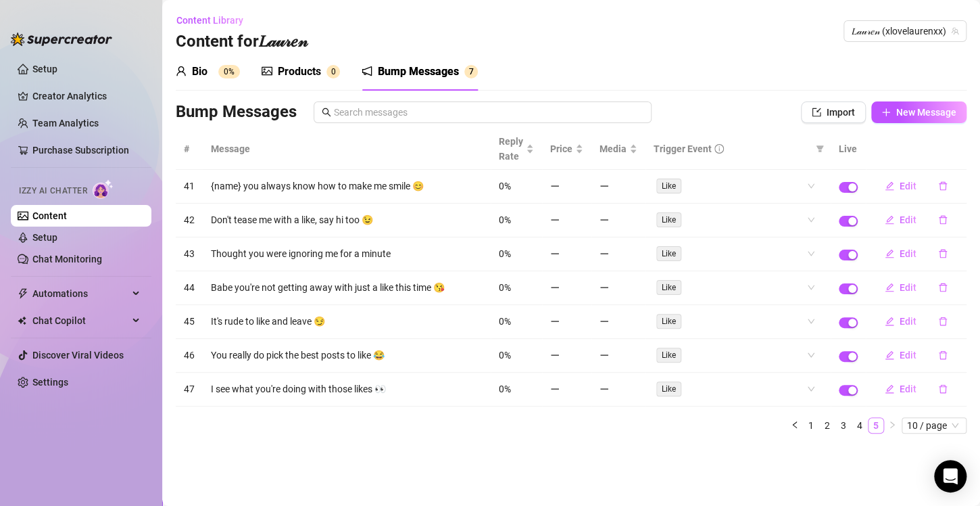
scroll to position [0, 0]
click at [853, 188] on div "button" at bounding box center [853, 187] width 8 height 8
click at [851, 222] on div "button" at bounding box center [853, 221] width 8 height 8
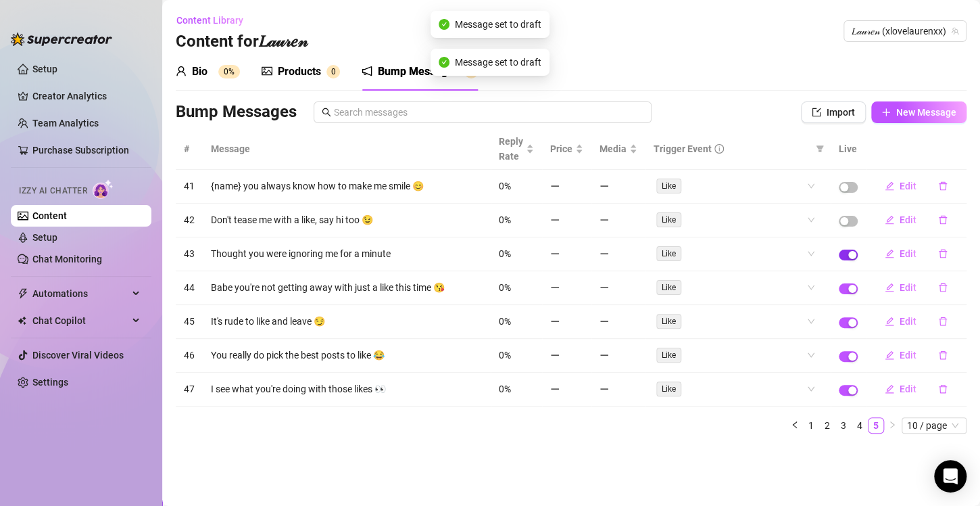
click at [847, 254] on span "button" at bounding box center [848, 254] width 19 height 11
click at [851, 285] on div "button" at bounding box center [853, 289] width 8 height 8
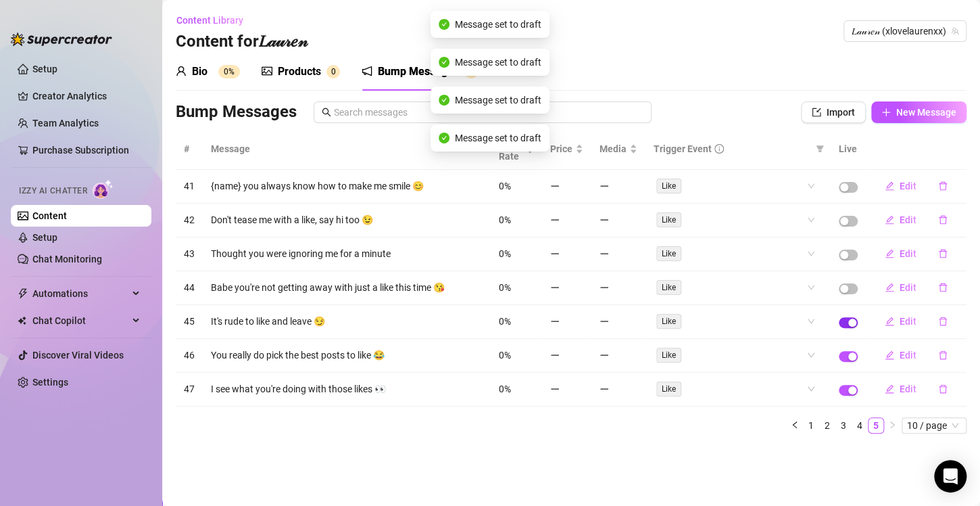
click at [854, 320] on div "button" at bounding box center [853, 322] width 8 height 8
click at [852, 358] on span "button" at bounding box center [848, 356] width 19 height 11
click at [849, 389] on div "button" at bounding box center [853, 390] width 8 height 8
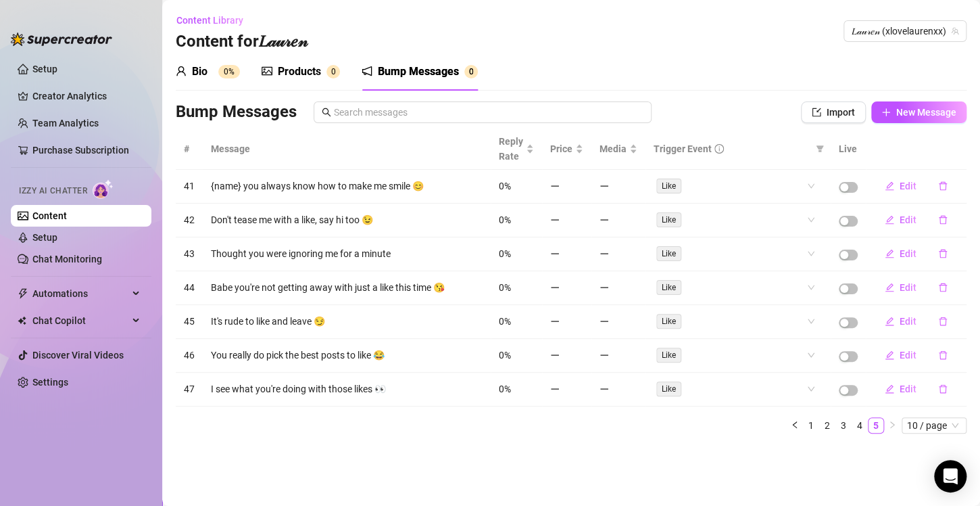
click at [299, 74] on div "Products" at bounding box center [299, 72] width 43 height 16
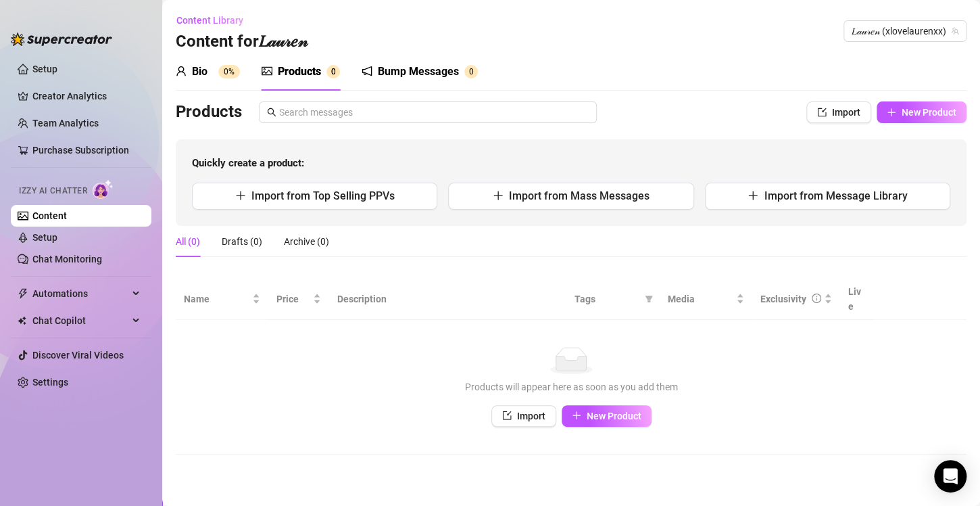
click at [233, 66] on sup "0%" at bounding box center [229, 72] width 22 height 14
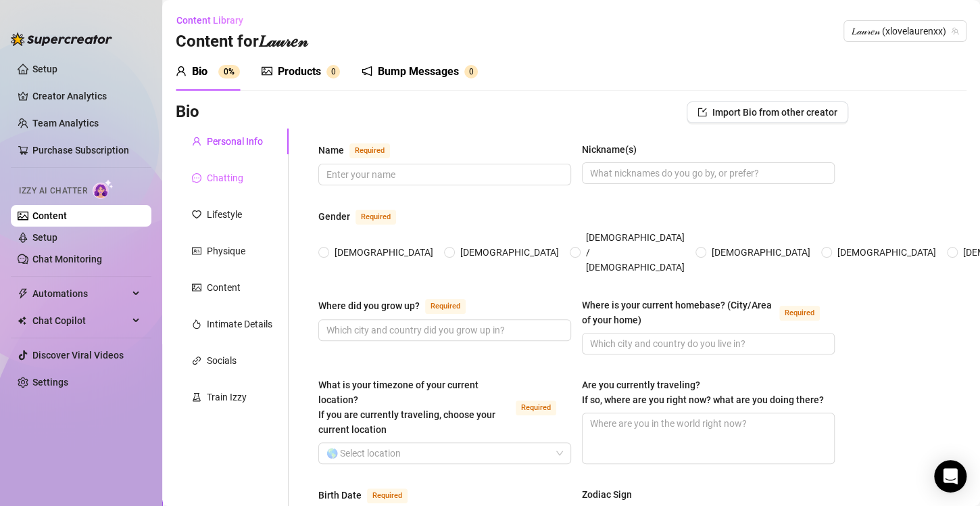
click at [252, 174] on div "Chatting" at bounding box center [232, 178] width 113 height 26
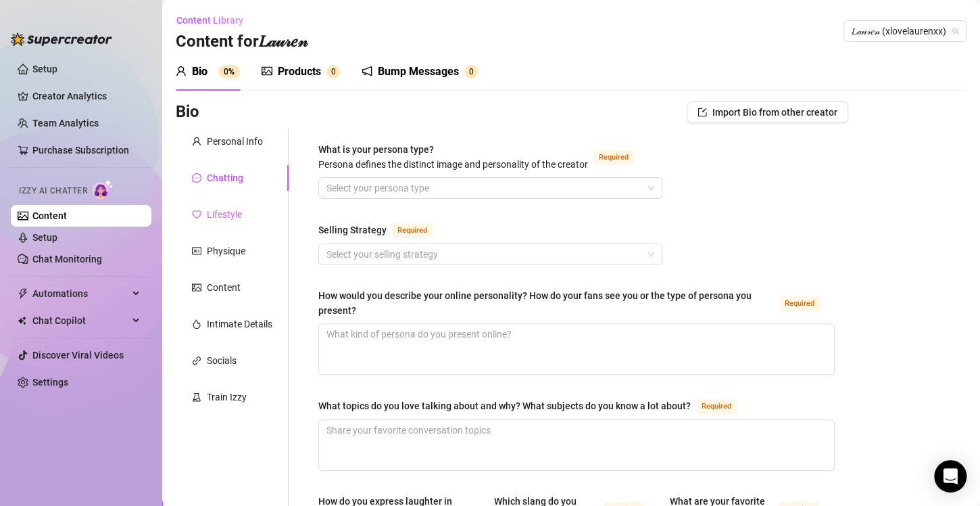
click at [254, 206] on div "Lifestyle" at bounding box center [232, 214] width 113 height 26
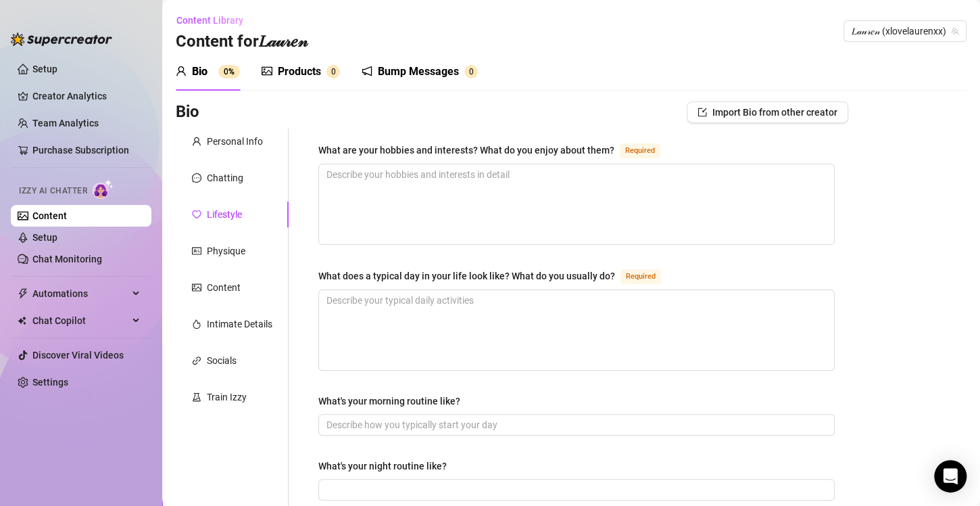
click at [243, 166] on div "Chatting" at bounding box center [232, 178] width 113 height 26
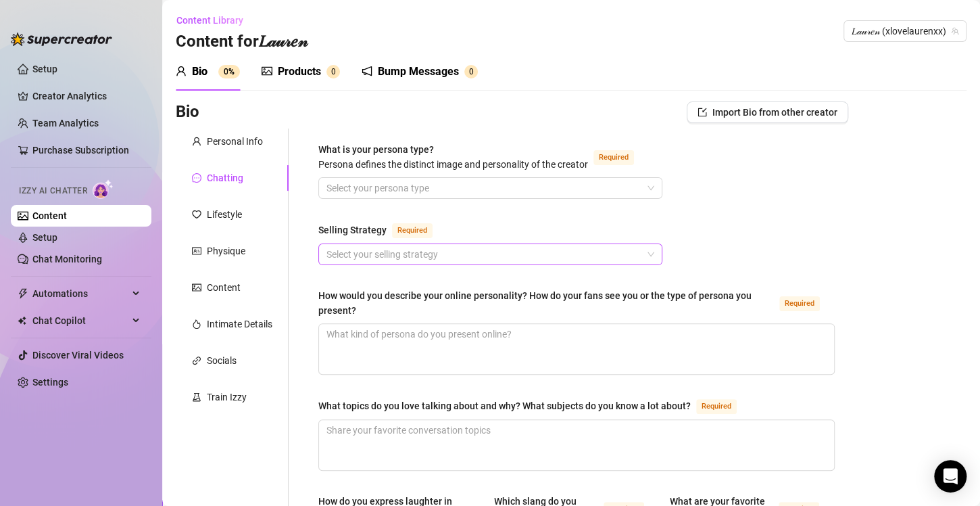
click at [371, 246] on input "Selling Strategy Required" at bounding box center [485, 254] width 316 height 20
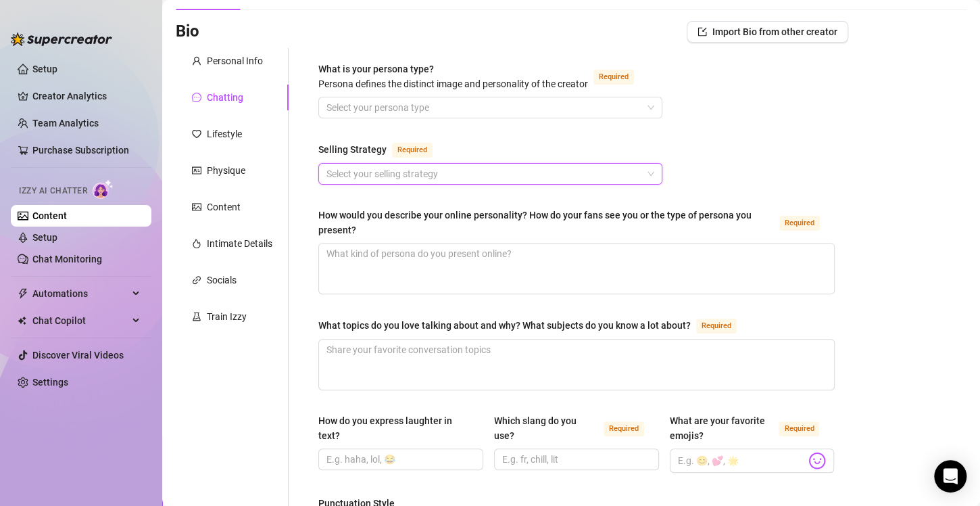
scroll to position [87, 0]
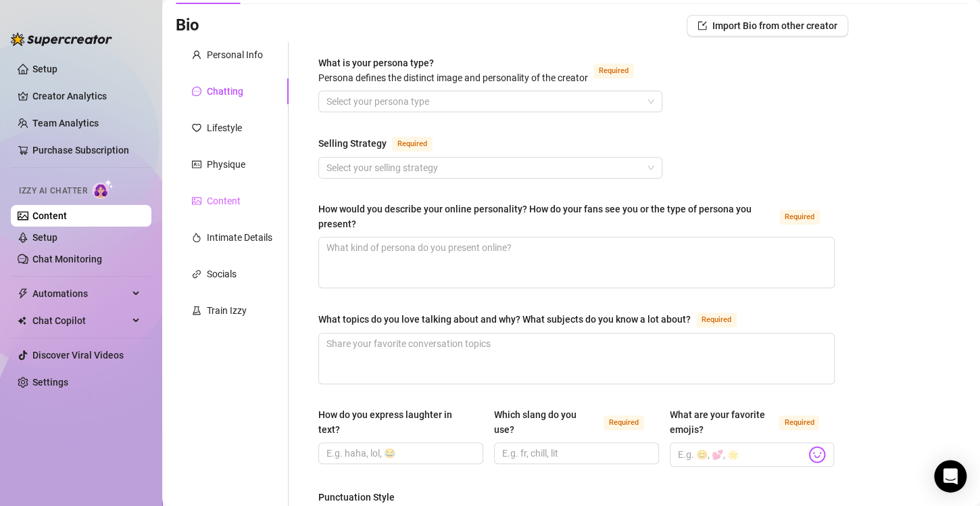
click at [245, 201] on div "Content" at bounding box center [232, 201] width 113 height 26
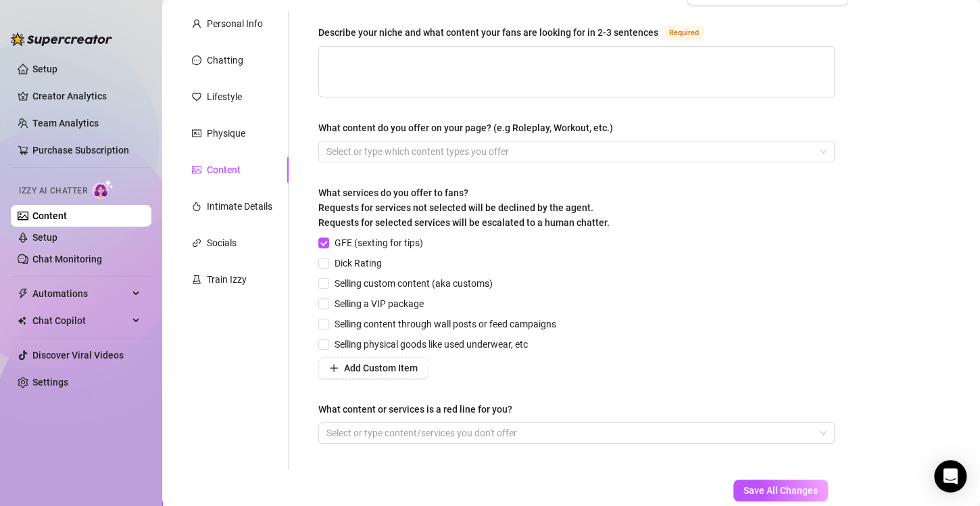
scroll to position [119, 0]
click at [232, 200] on div "Intimate Details" at bounding box center [240, 204] width 66 height 15
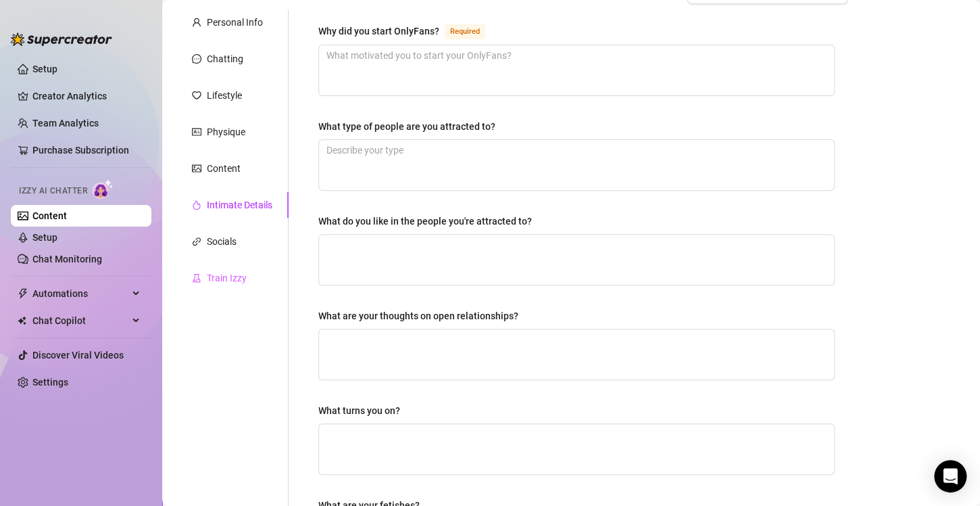
scroll to position [0, 0]
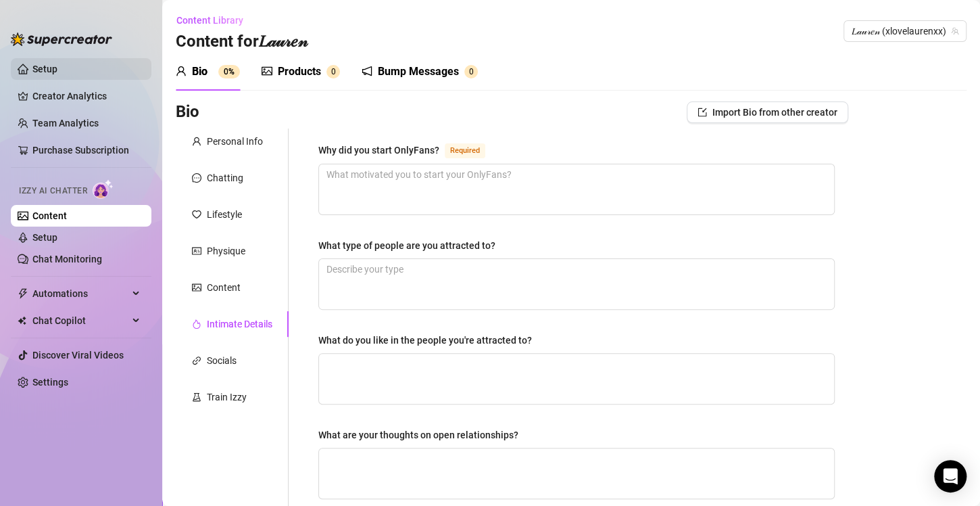
click at [56, 74] on link "Setup" at bounding box center [44, 69] width 25 height 11
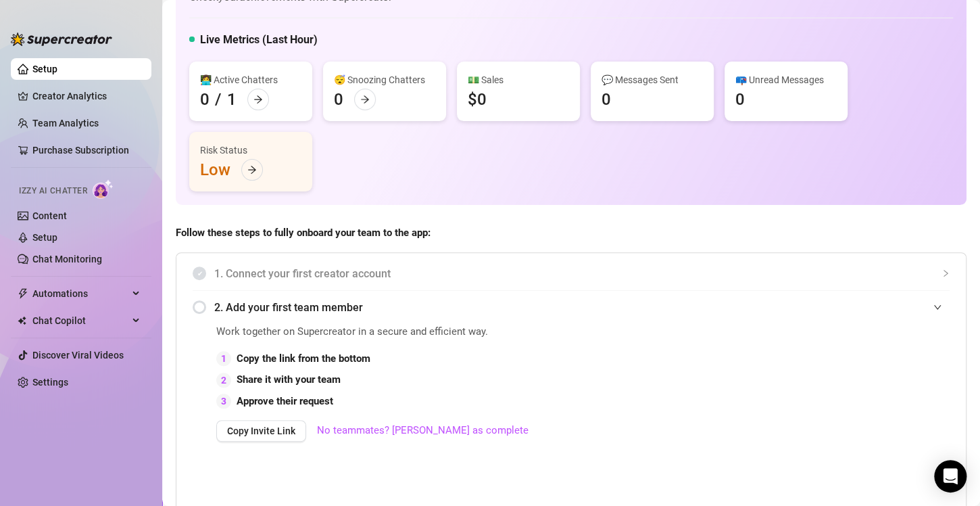
scroll to position [55, 0]
click at [249, 166] on icon "arrow-right" at bounding box center [251, 170] width 9 height 9
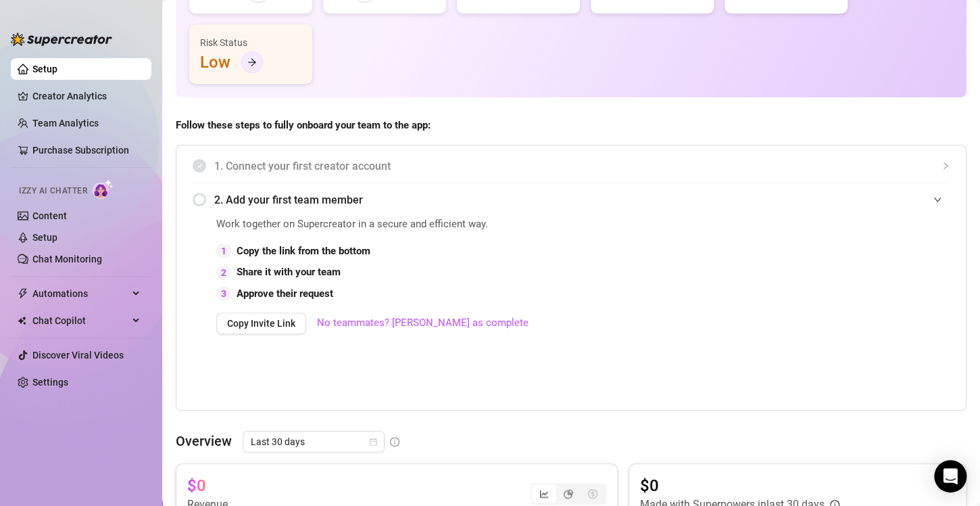
scroll to position [161, 0]
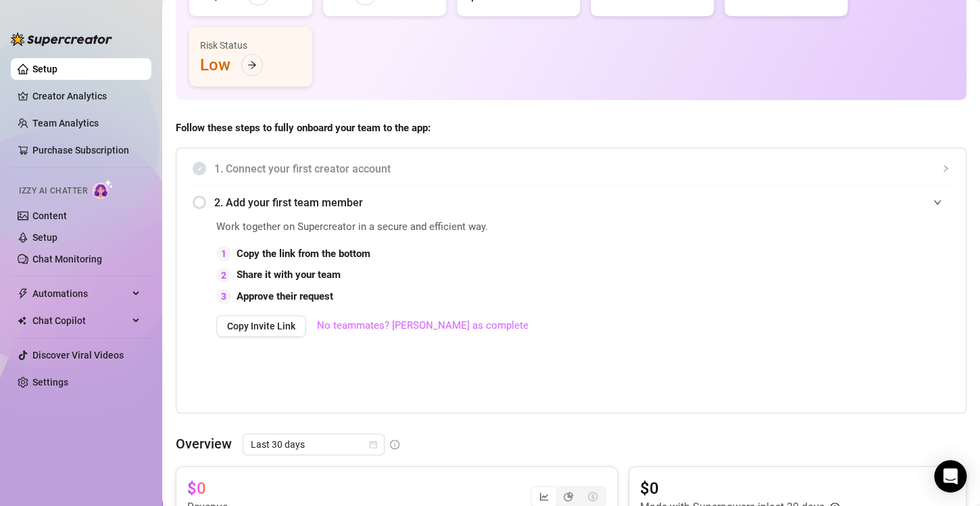
click at [366, 326] on link "No teammates? [PERSON_NAME] as complete" at bounding box center [423, 326] width 212 height 16
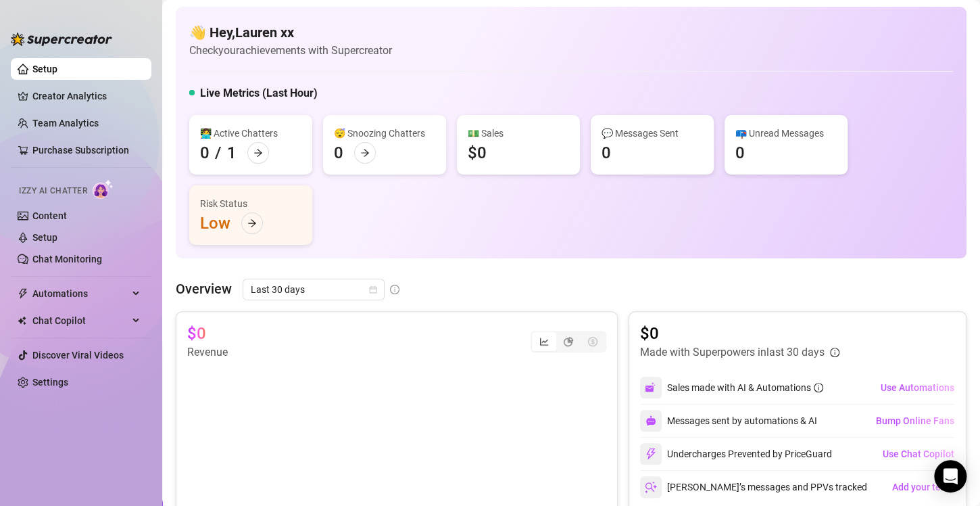
scroll to position [0, 0]
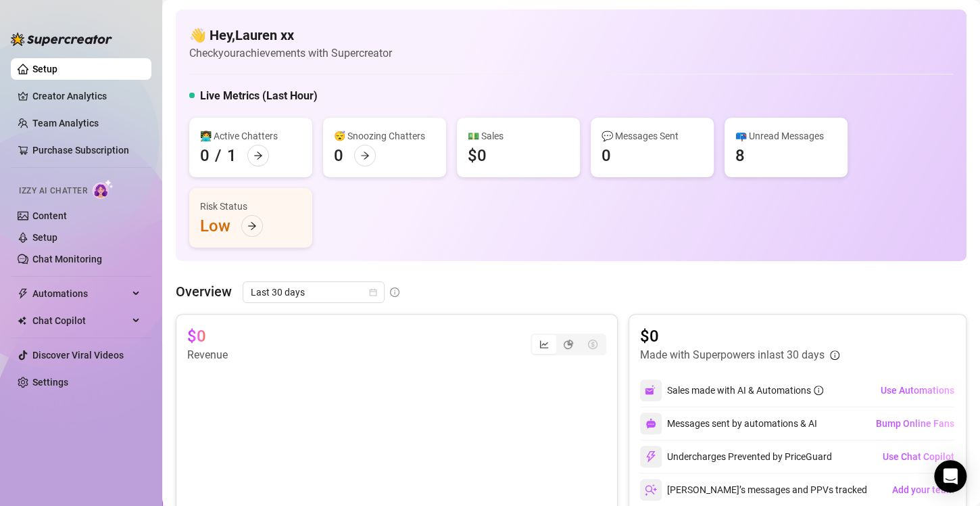
click at [102, 84] on ul "Setup Creator Analytics Team Analytics Purchase Subscription Izzy AI Chatter Co…" at bounding box center [81, 270] width 141 height 435
click at [102, 92] on link "Creator Analytics" at bounding box center [86, 96] width 108 height 22
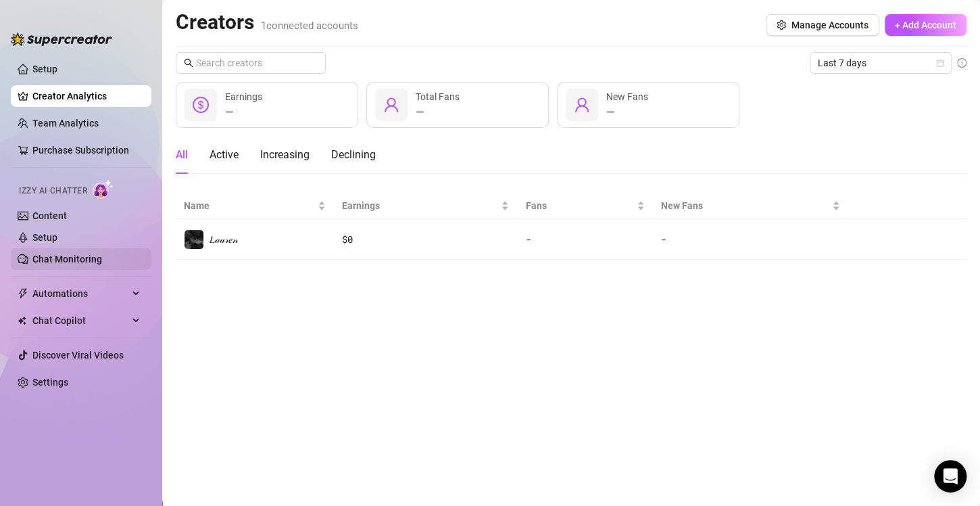
click at [99, 259] on link "Chat Monitoring" at bounding box center [67, 259] width 70 height 11
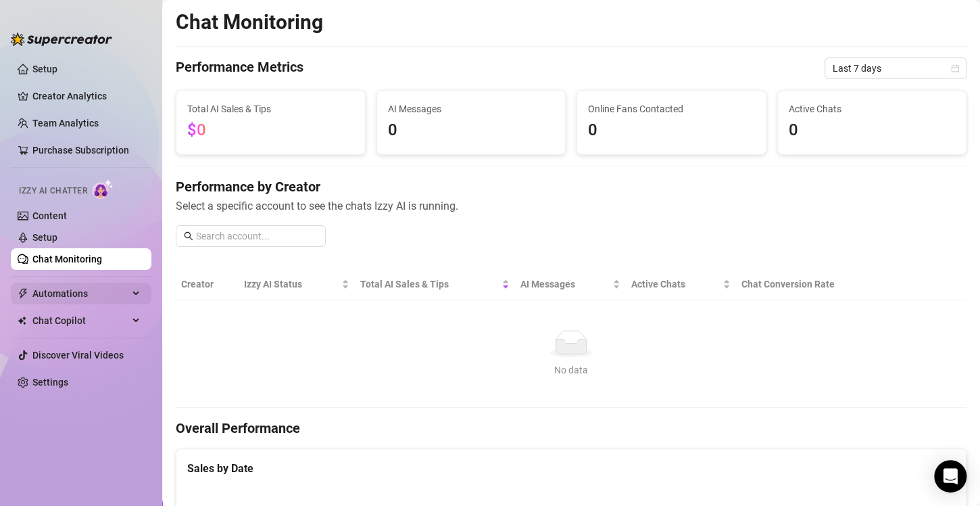
click at [83, 299] on span "Automations" at bounding box center [80, 294] width 96 height 22
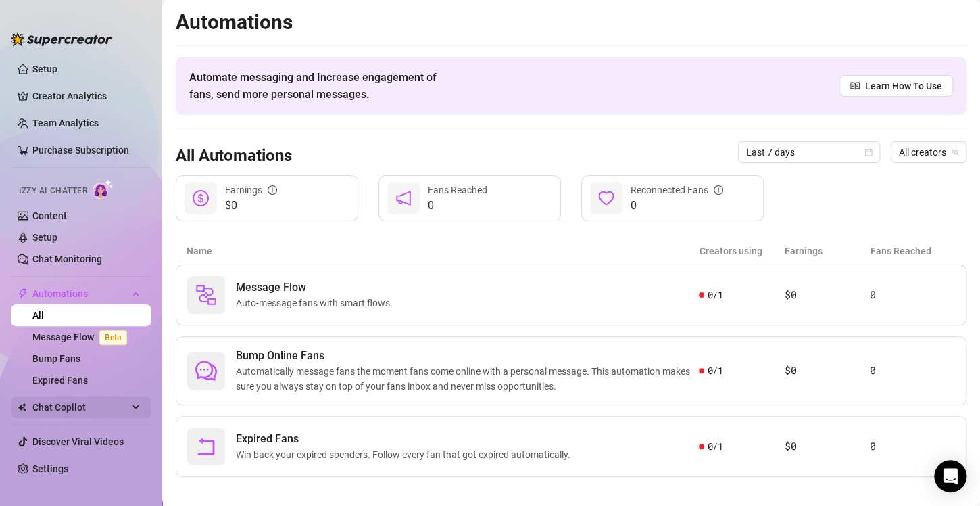
click at [56, 410] on span "Chat Copilot" at bounding box center [80, 407] width 96 height 22
